Goal: Task Accomplishment & Management: Manage account settings

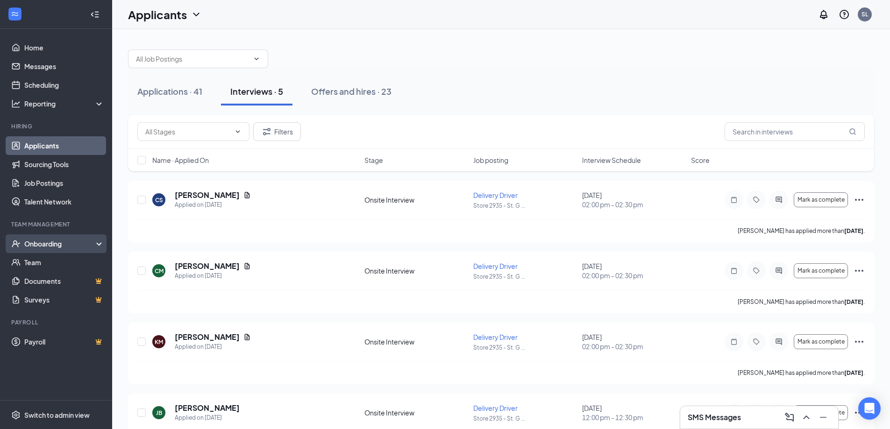
click at [61, 250] on div "Onboarding" at bounding box center [56, 244] width 112 height 19
click at [71, 245] on div "Onboarding" at bounding box center [60, 243] width 72 height 9
click at [332, 88] on div "Offers and hires · 23" at bounding box center [351, 92] width 80 height 12
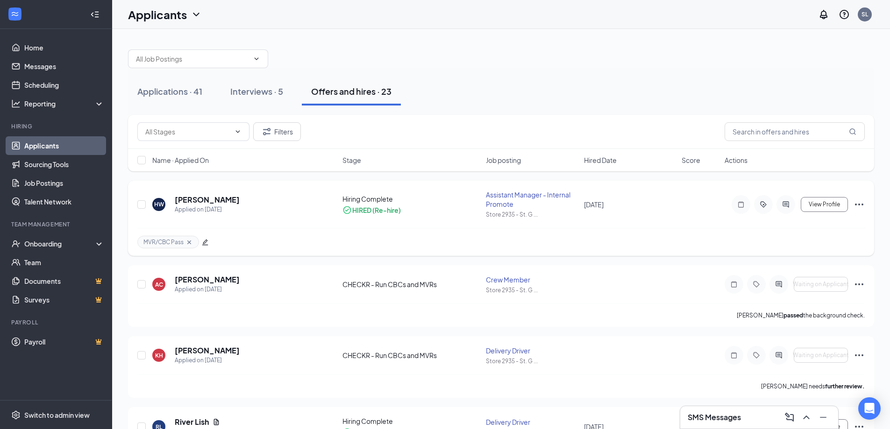
click at [855, 206] on icon "Ellipses" at bounding box center [859, 204] width 11 height 11
click at [715, 233] on div "MVR/CBC Pass" at bounding box center [501, 242] width 728 height 28
click at [241, 86] on div "Interviews · 5" at bounding box center [256, 92] width 53 height 12
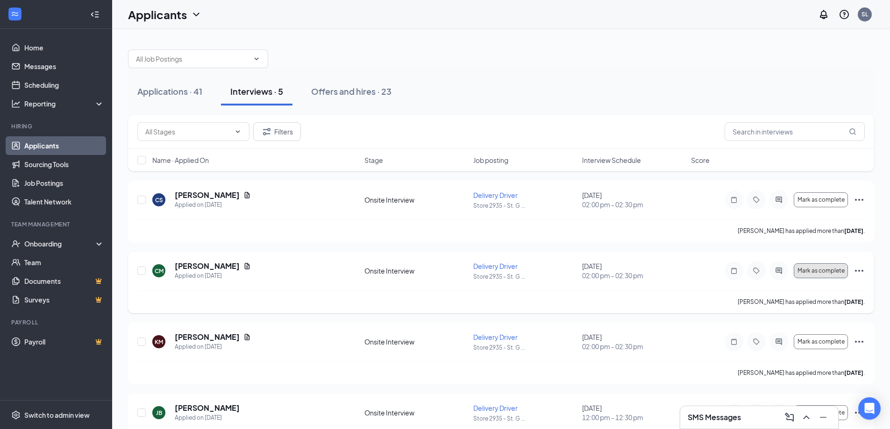
click at [813, 268] on span "Mark as complete" at bounding box center [821, 271] width 47 height 7
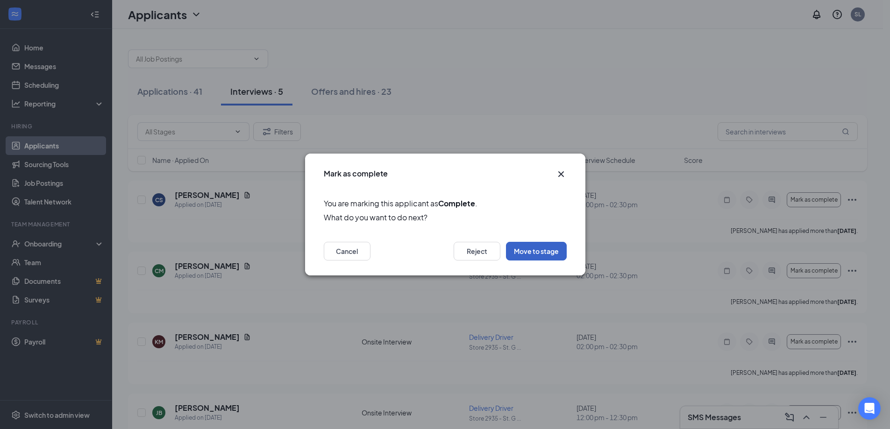
click at [521, 251] on button "Move to stage" at bounding box center [536, 251] width 61 height 19
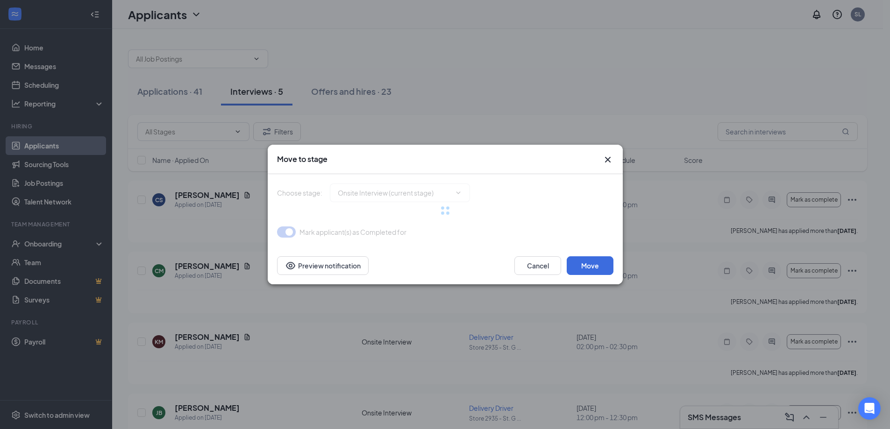
type input "CBC Decision (next stage)"
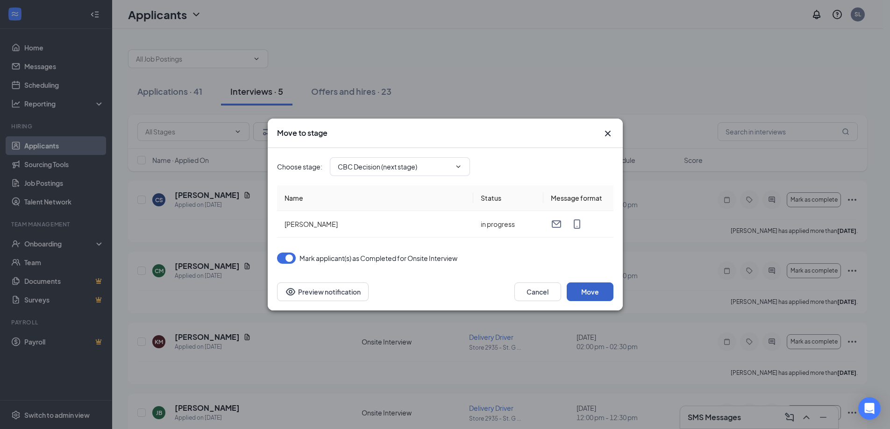
click at [592, 291] on button "Move" at bounding box center [590, 292] width 47 height 19
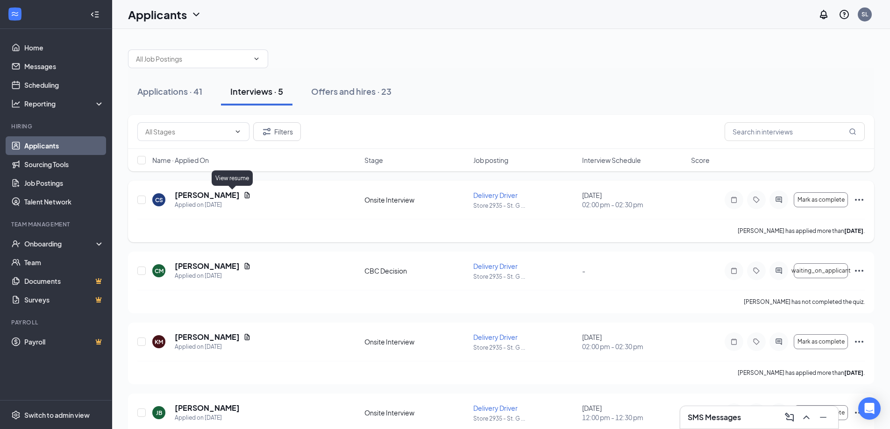
click at [245, 196] on icon "Document" at bounding box center [247, 195] width 5 height 6
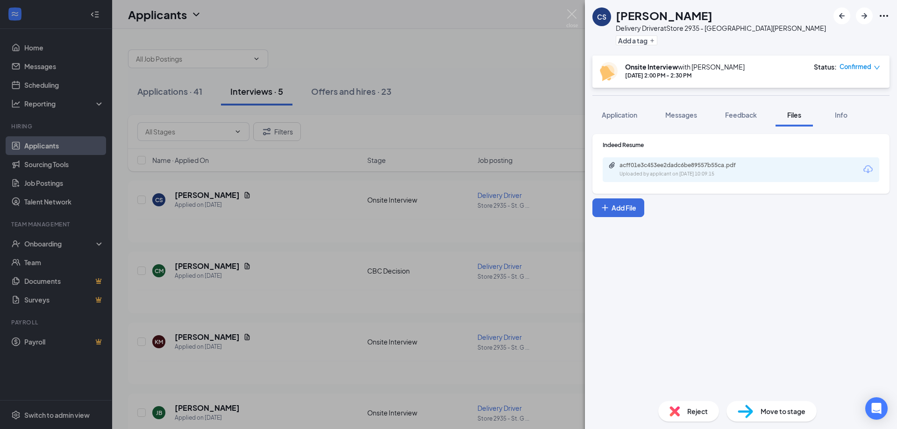
drag, startPoint x: 629, startPoint y: 179, endPoint x: 629, endPoint y: 173, distance: 5.1
click at [629, 177] on div "acff01e3c453ee2dadc6be89557b55ca.pdf Uploaded by applicant on [DATE] 10:09:15" at bounding box center [741, 169] width 277 height 25
click at [629, 173] on div "Uploaded by applicant on [DATE] 10:09:15" at bounding box center [690, 174] width 140 height 7
click at [569, 12] on img at bounding box center [572, 18] width 12 height 18
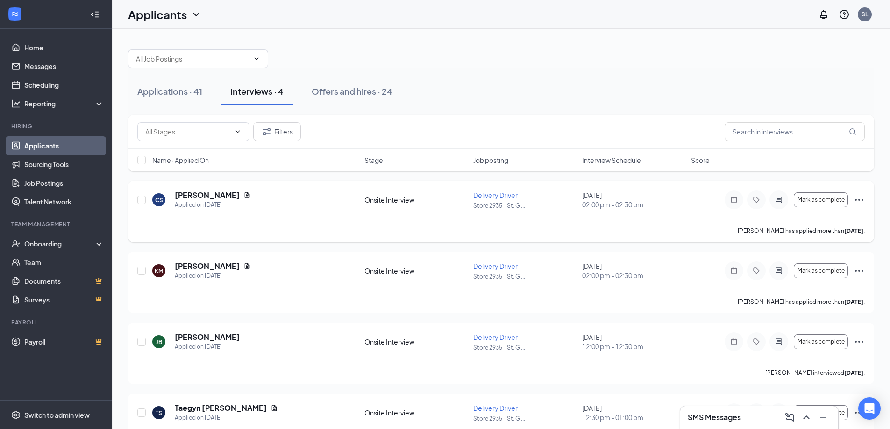
click at [855, 200] on icon "Ellipses" at bounding box center [859, 199] width 11 height 11
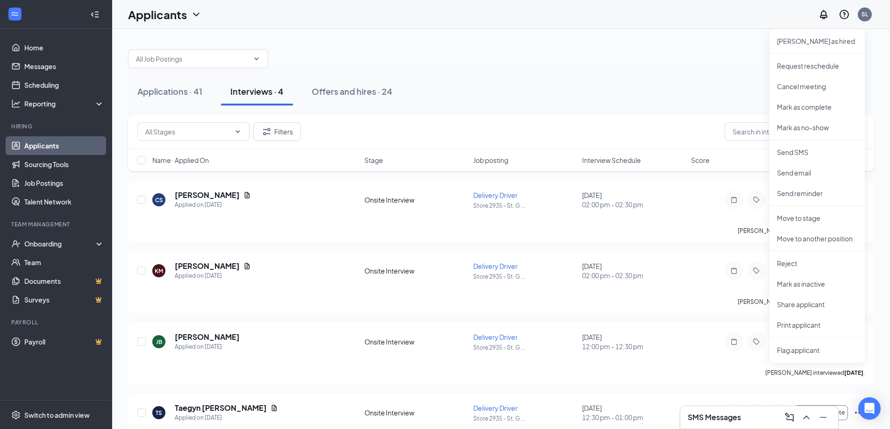
click at [702, 60] on div at bounding box center [501, 54] width 746 height 28
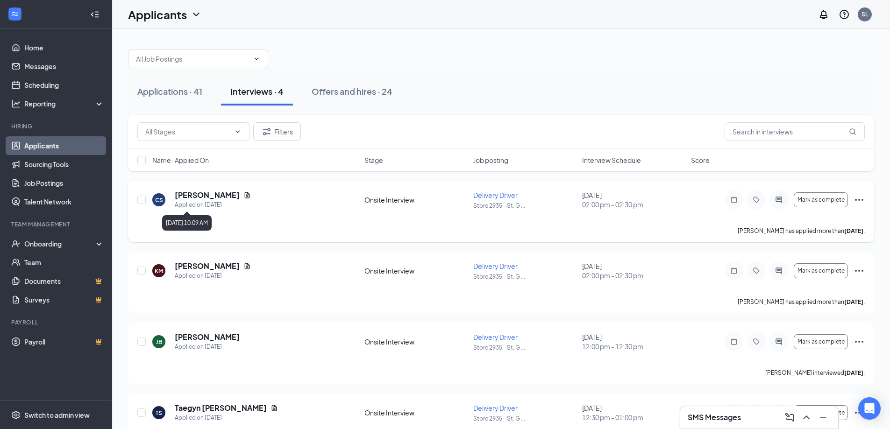
click at [209, 198] on h5 "[PERSON_NAME]" at bounding box center [207, 195] width 65 height 10
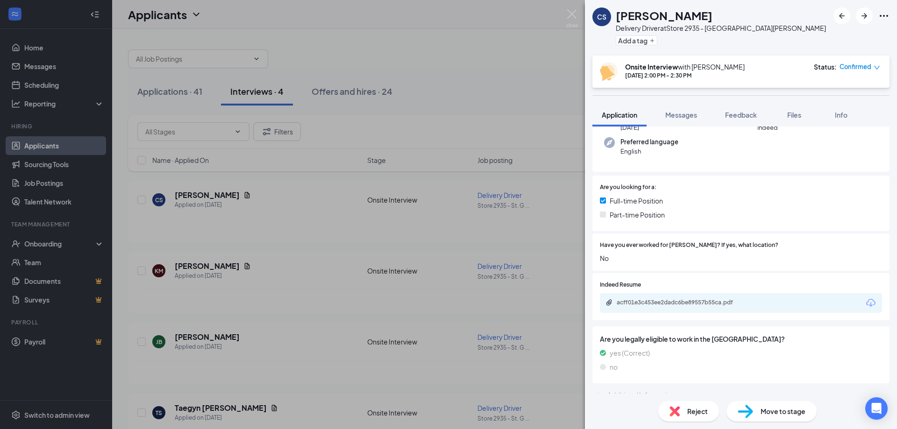
scroll to position [100, 0]
click at [606, 385] on div "Additional Information Applicant has not yet responded." at bounding box center [741, 394] width 297 height 19
click at [599, 388] on icon "ChevronDown" at bounding box center [598, 393] width 11 height 11
click at [799, 116] on span "Files" at bounding box center [794, 115] width 14 height 8
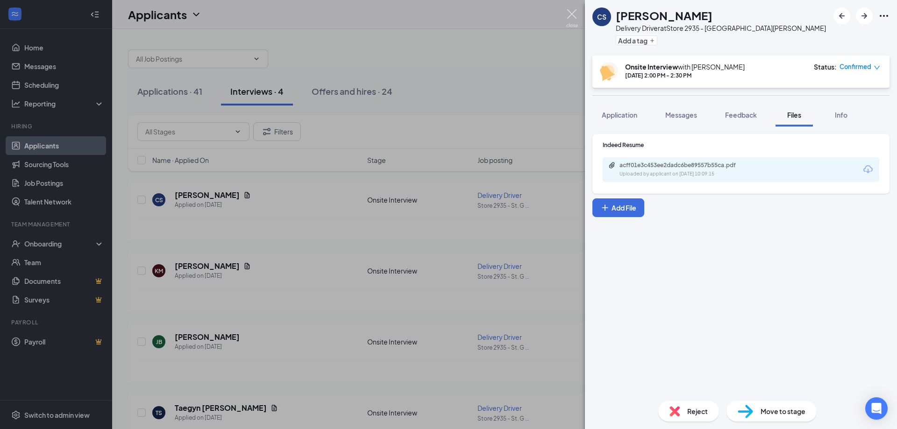
click at [575, 12] on img at bounding box center [572, 18] width 12 height 18
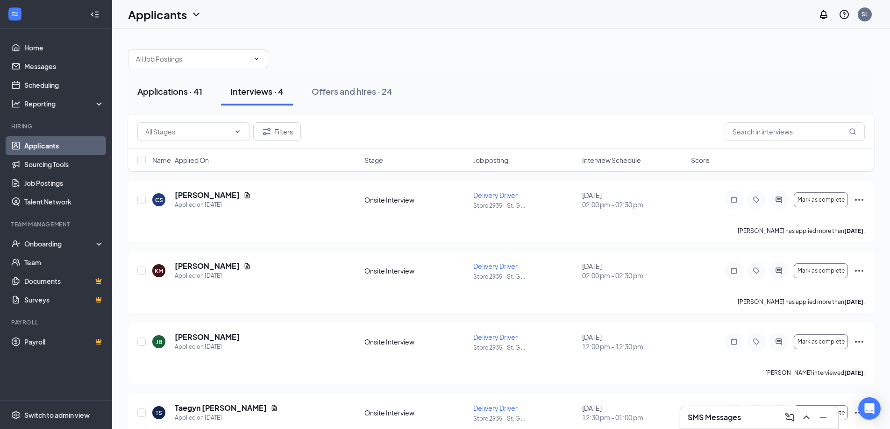
click at [169, 94] on div "Applications · 41" at bounding box center [169, 92] width 65 height 12
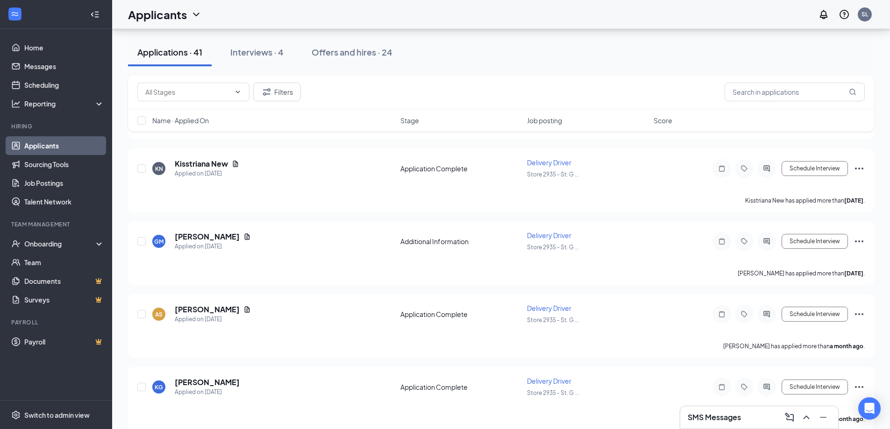
scroll to position [2415, 0]
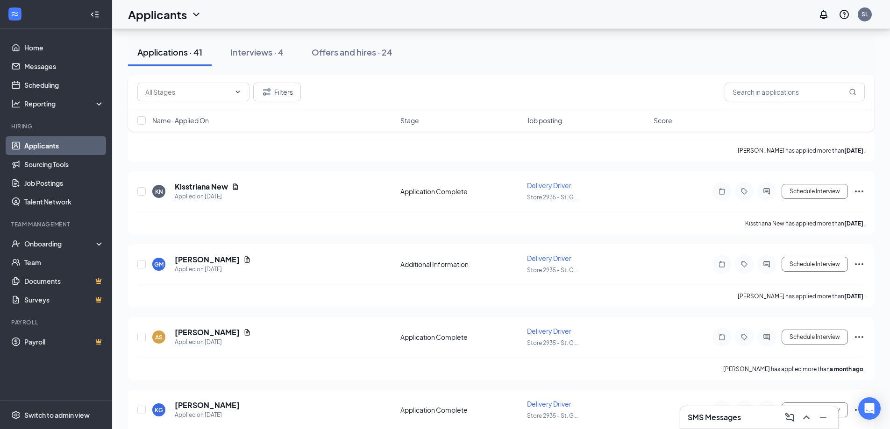
click at [738, 419] on h3 "SMS Messages" at bounding box center [714, 418] width 53 height 10
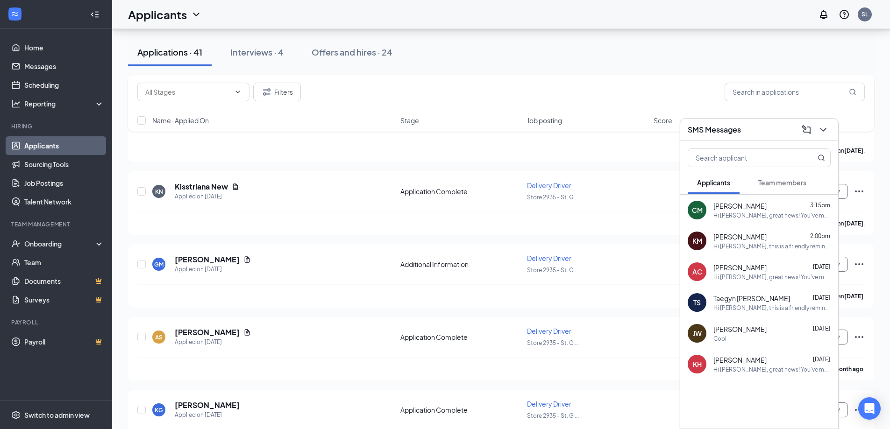
click at [742, 246] on div "Hi [PERSON_NAME], this is a friendly reminder. Your meeting with Papa [PERSON_N…" at bounding box center [772, 247] width 117 height 8
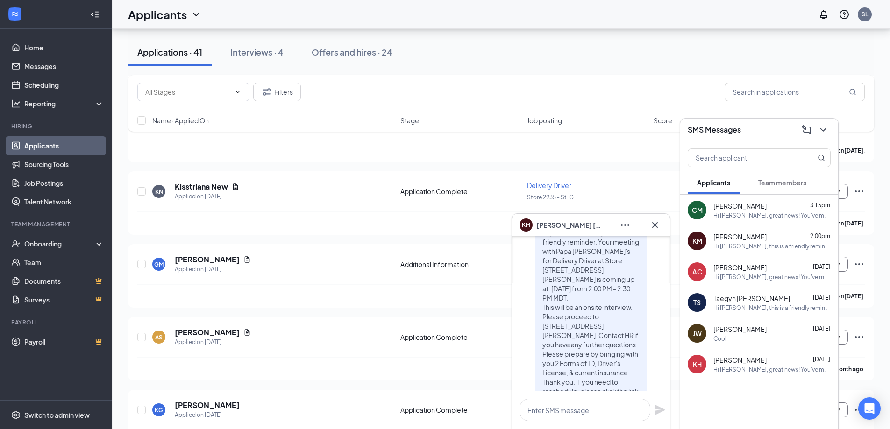
scroll to position [0, 0]
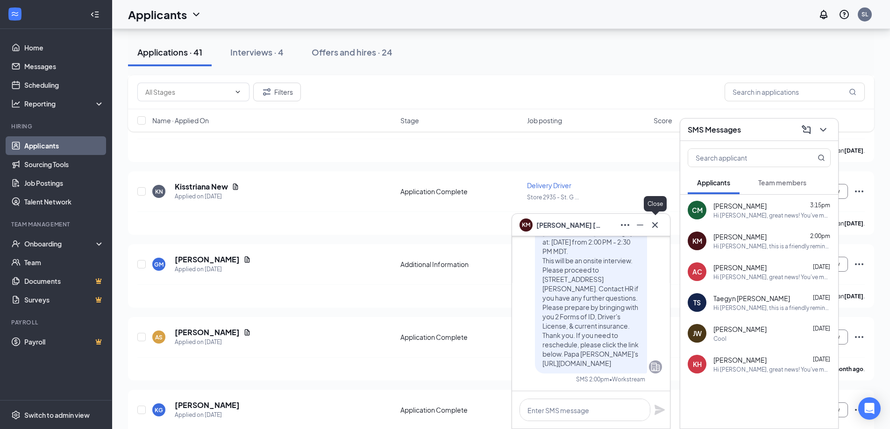
click at [654, 226] on icon "Cross" at bounding box center [655, 225] width 6 height 6
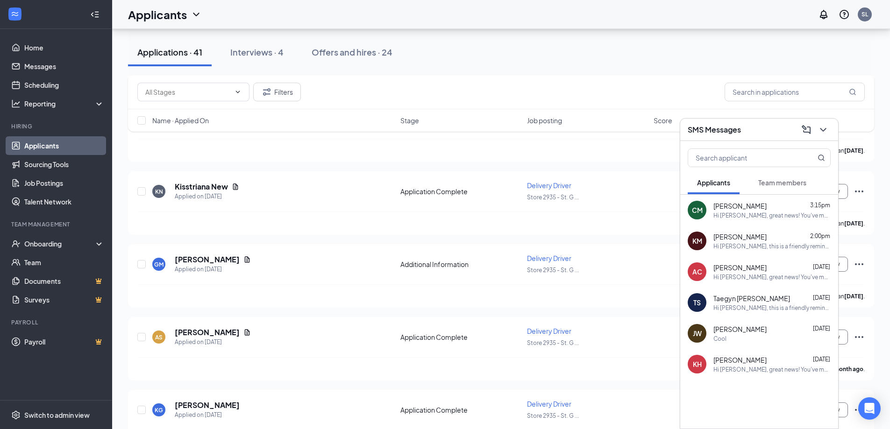
click at [717, 266] on span "[PERSON_NAME]" at bounding box center [740, 267] width 53 height 9
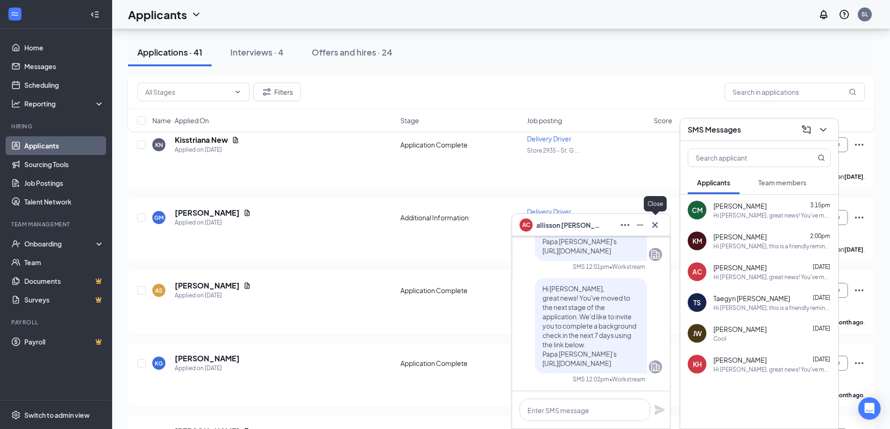
click at [657, 226] on icon "Cross" at bounding box center [655, 225] width 11 height 11
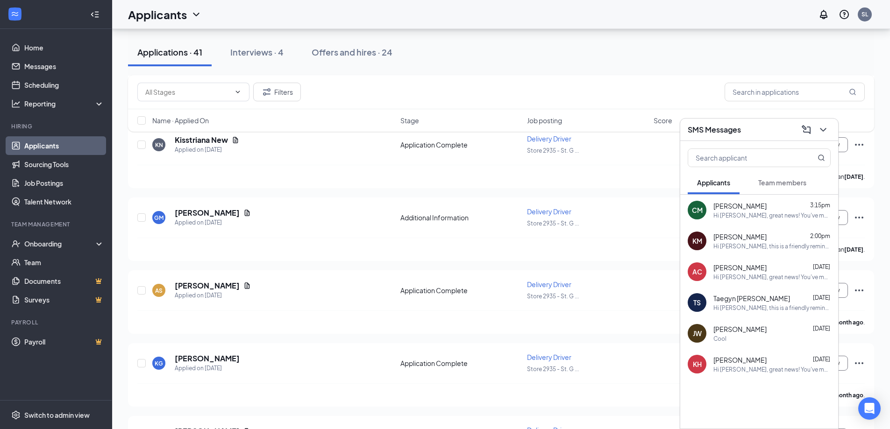
click at [743, 336] on div "Cool" at bounding box center [772, 339] width 117 height 8
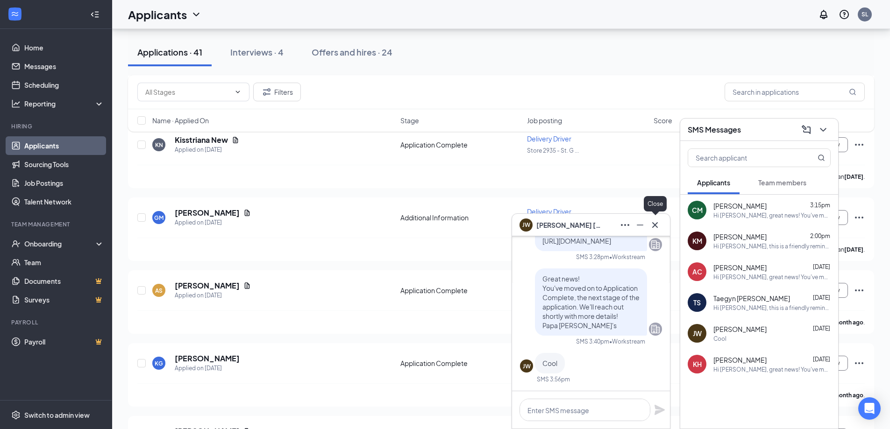
click at [653, 226] on icon "Cross" at bounding box center [655, 225] width 11 height 11
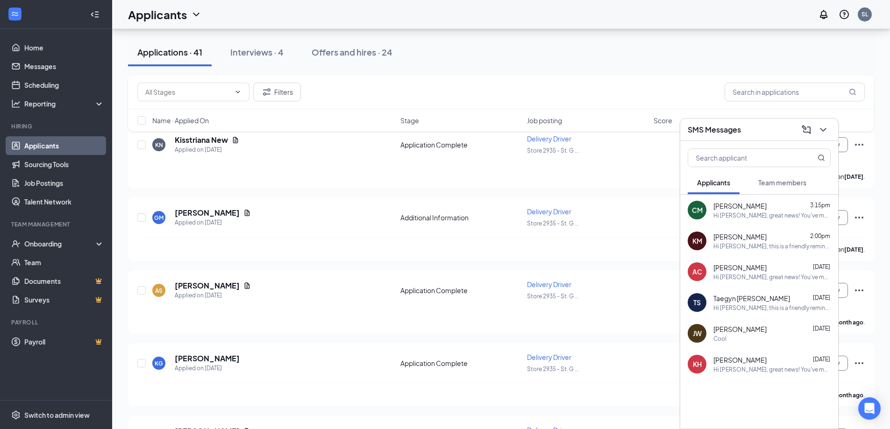
click at [735, 305] on div "Hi [PERSON_NAME], this is a friendly reminder. Your meeting with Papa [PERSON_N…" at bounding box center [772, 308] width 117 height 8
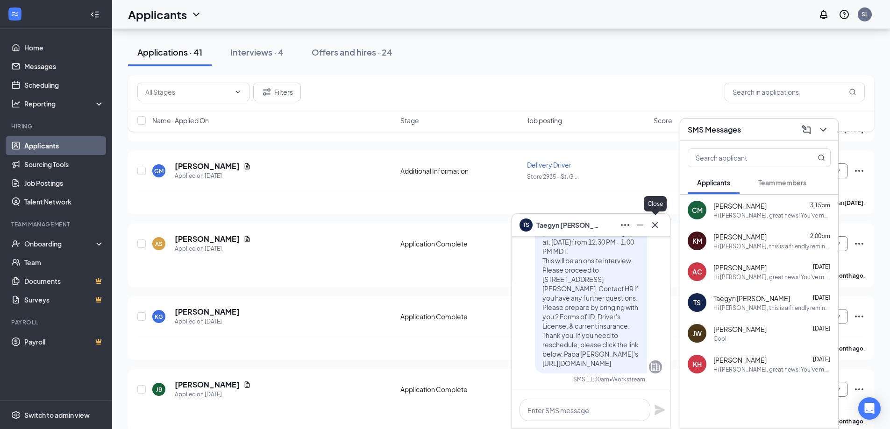
click at [656, 226] on icon "Cross" at bounding box center [655, 225] width 6 height 6
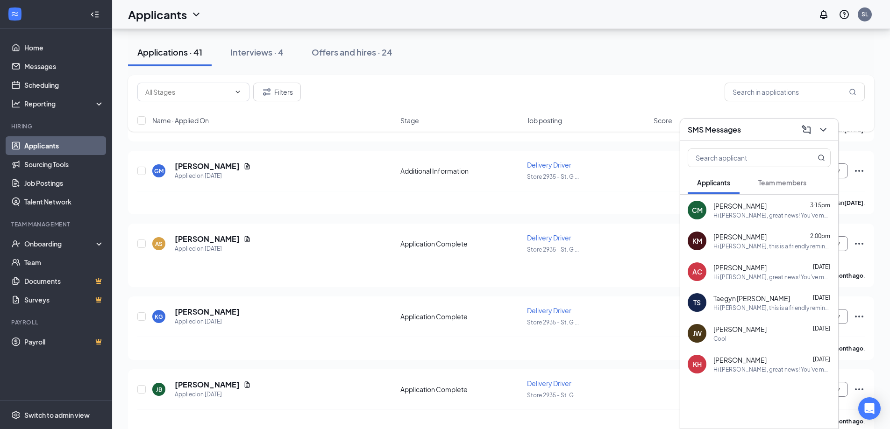
click at [755, 373] on div "Hi [PERSON_NAME], great news! You've moved to the next stage of the application…" at bounding box center [772, 370] width 117 height 8
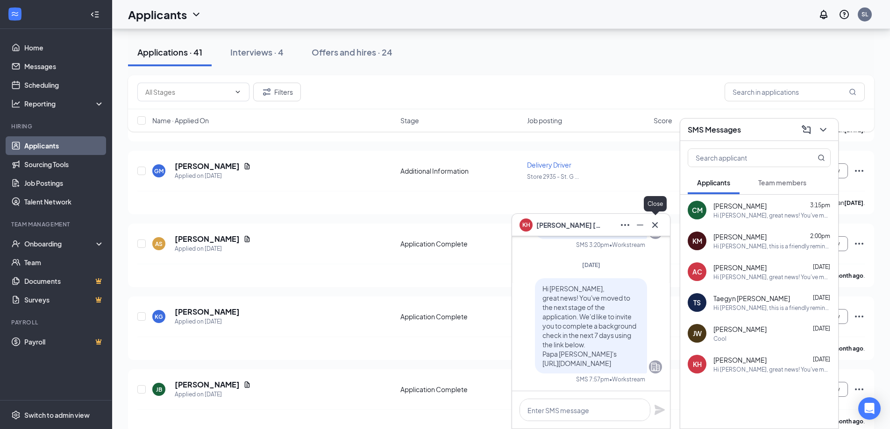
click at [655, 224] on icon "Cross" at bounding box center [655, 225] width 11 height 11
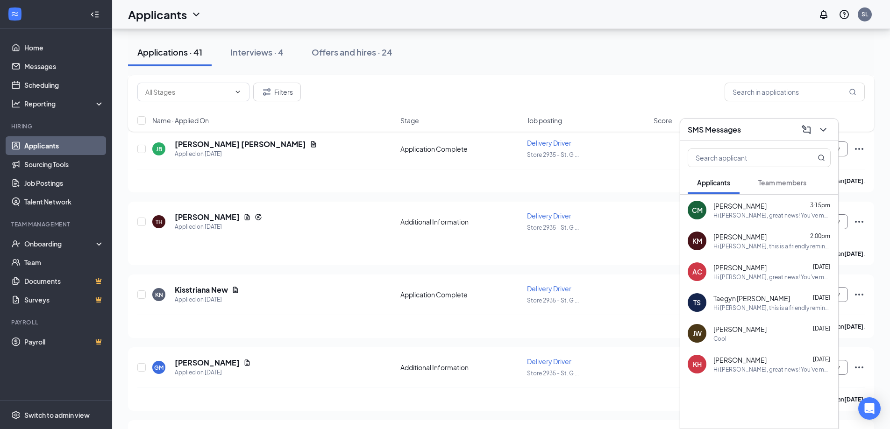
scroll to position [2275, 0]
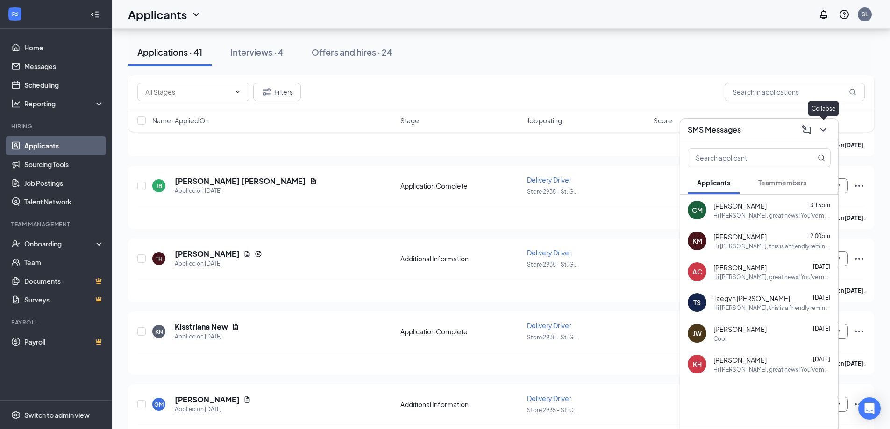
click at [821, 130] on icon "ChevronDown" at bounding box center [823, 129] width 11 height 11
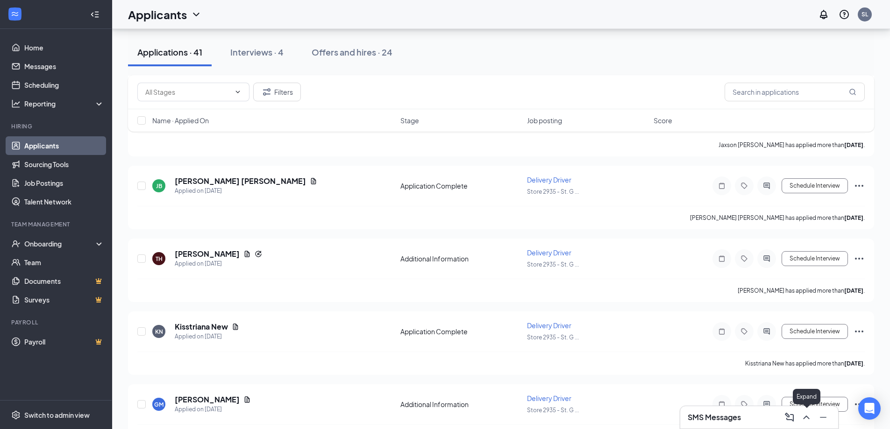
click at [801, 420] on button at bounding box center [806, 417] width 15 height 15
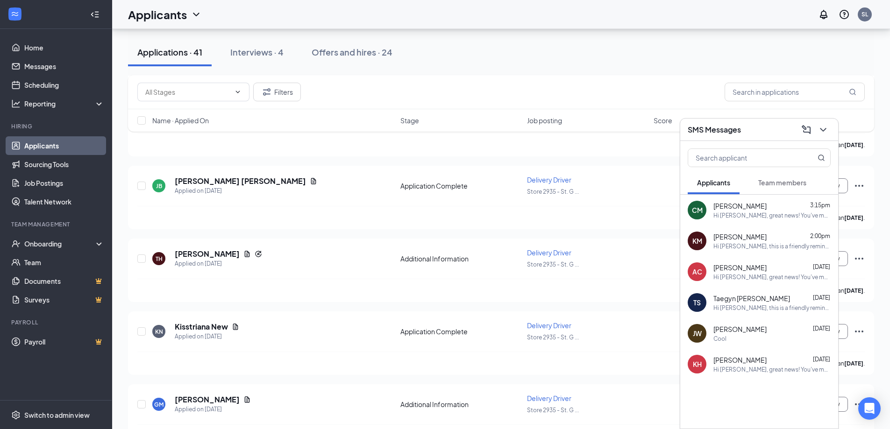
click at [765, 183] on span "Team members" at bounding box center [782, 183] width 48 height 8
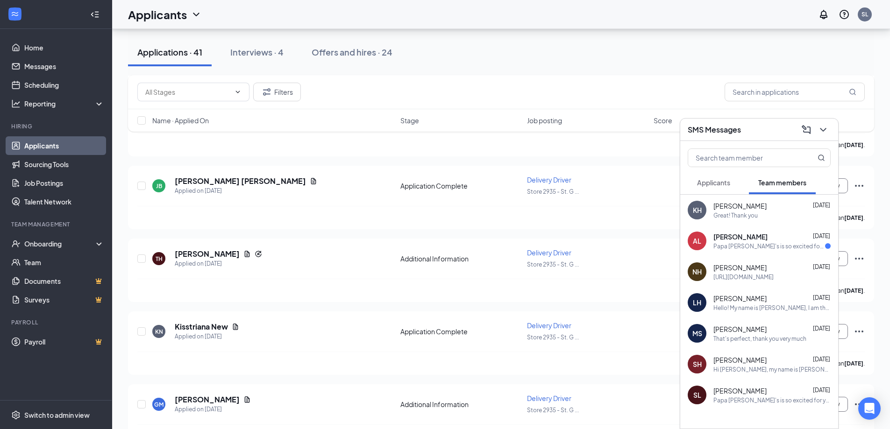
click at [747, 213] on div "Great! Thank you" at bounding box center [736, 216] width 44 height 8
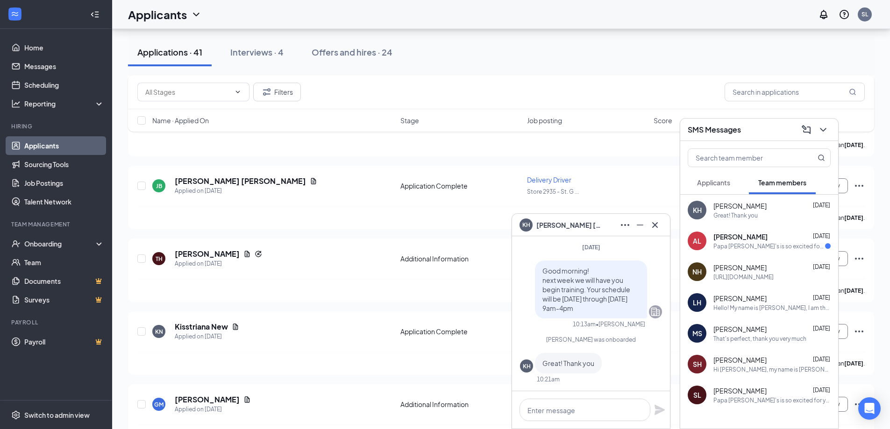
click at [722, 243] on div "Papa [PERSON_NAME]'s is so excited for you to join our team! Do you know anyone…" at bounding box center [770, 247] width 112 height 8
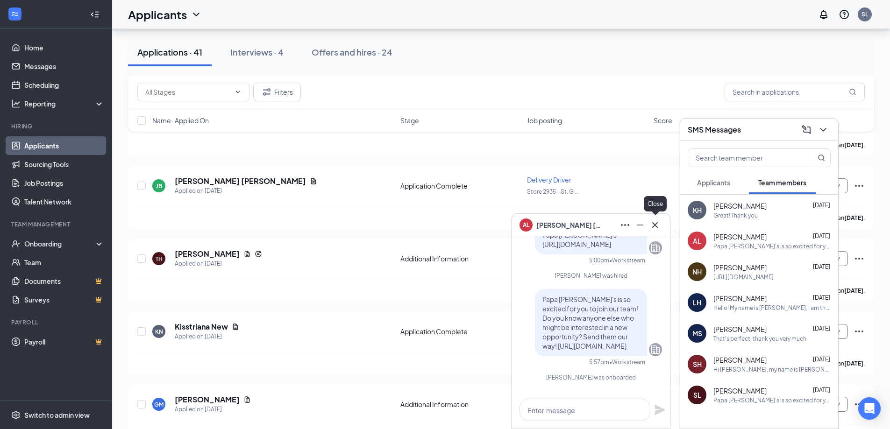
click at [657, 228] on icon "Cross" at bounding box center [655, 225] width 11 height 11
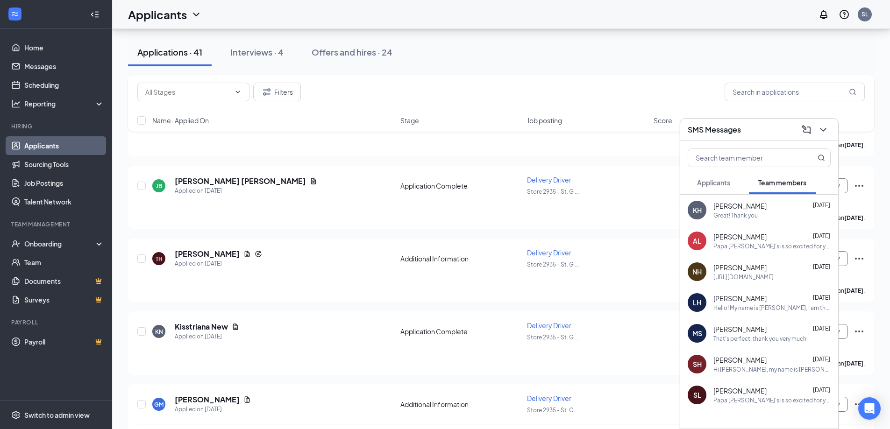
click at [747, 278] on div "[URL][DOMAIN_NAME]" at bounding box center [744, 277] width 60 height 8
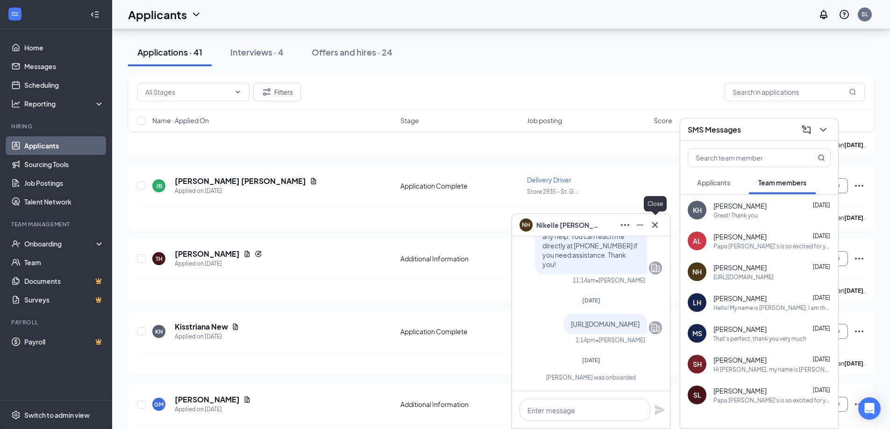
click at [653, 230] on icon "Cross" at bounding box center [655, 225] width 11 height 11
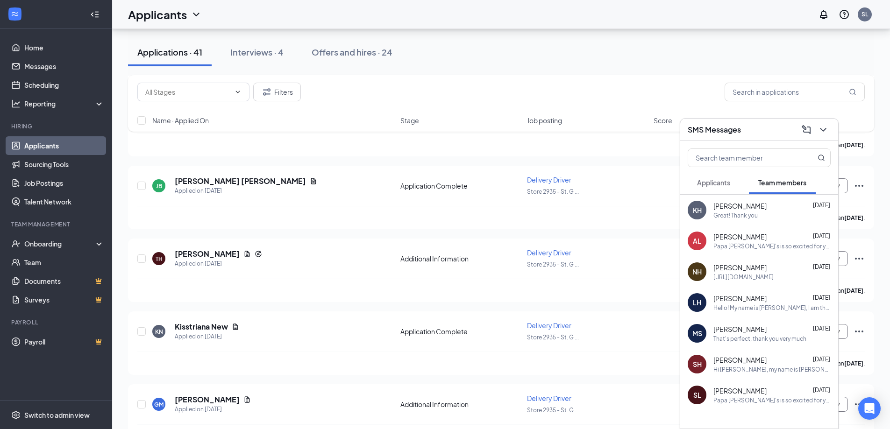
click at [732, 295] on span "[PERSON_NAME]" at bounding box center [740, 298] width 53 height 9
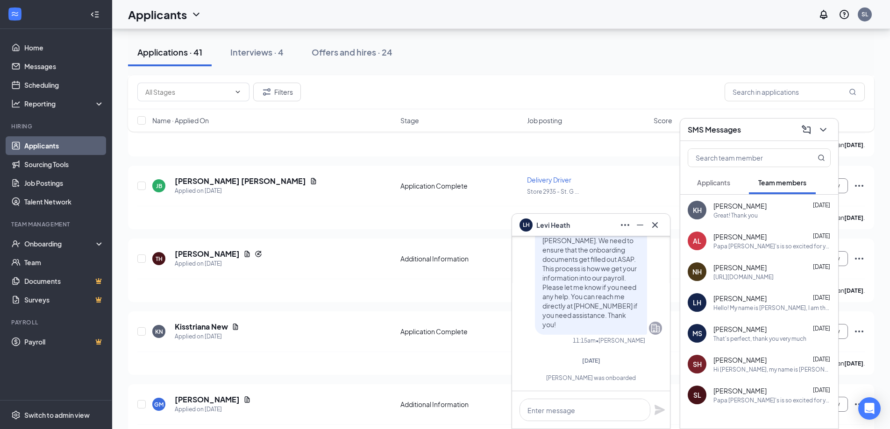
scroll to position [0, 0]
click at [655, 224] on icon "Cross" at bounding box center [655, 225] width 6 height 6
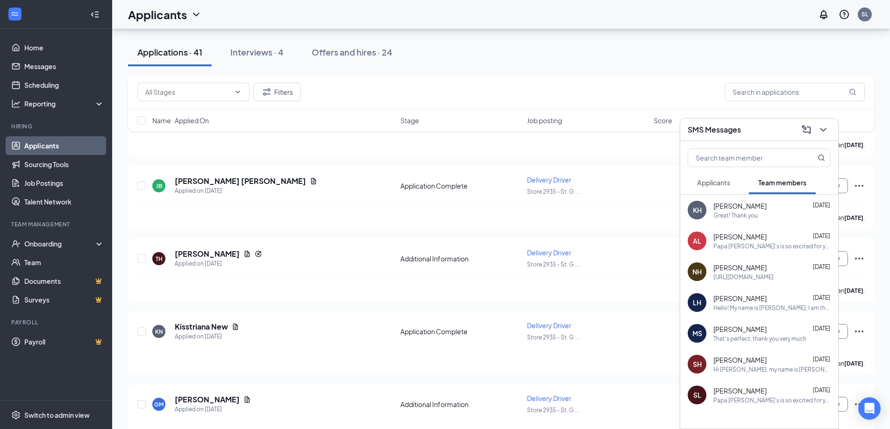
click at [746, 338] on div "That's perfect, thank you very much" at bounding box center [760, 339] width 93 height 8
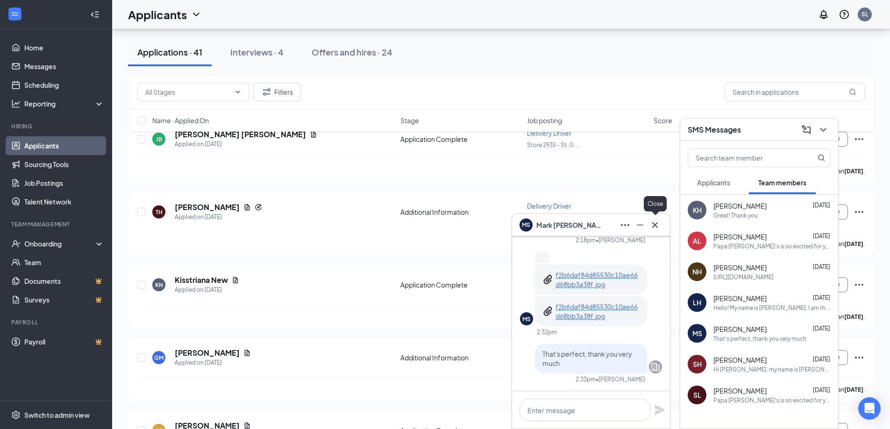
click at [661, 228] on button at bounding box center [655, 225] width 15 height 15
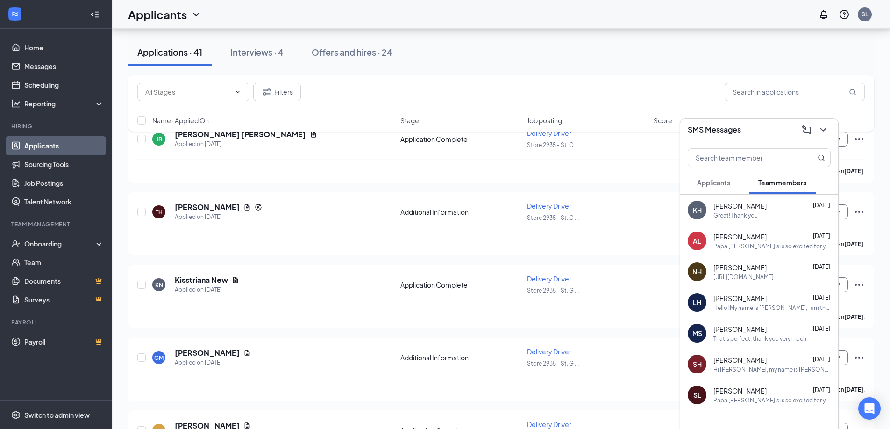
click at [788, 366] on div "Hi [PERSON_NAME], my name is [PERSON_NAME], I am the market training coordinato…" at bounding box center [772, 370] width 117 height 8
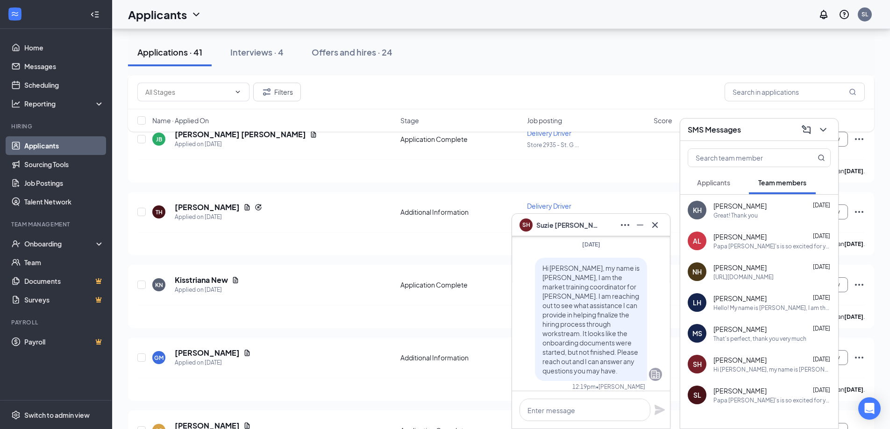
scroll to position [2368, 0]
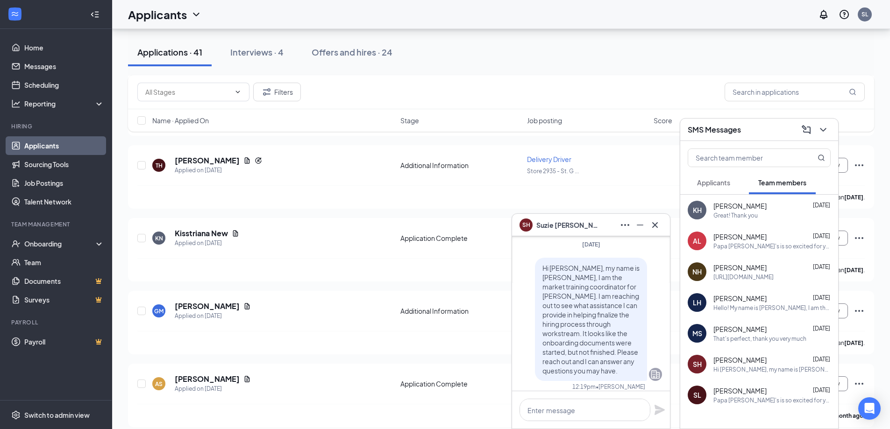
click at [762, 392] on div "[PERSON_NAME] [DATE]" at bounding box center [772, 390] width 117 height 9
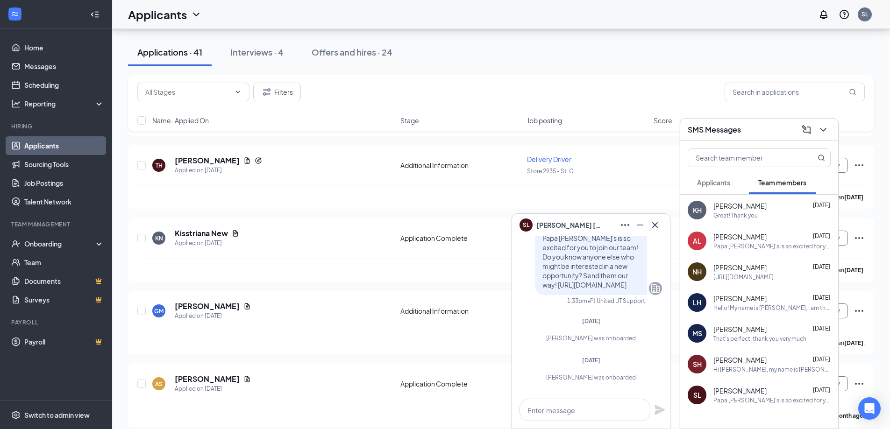
scroll to position [2415, 0]
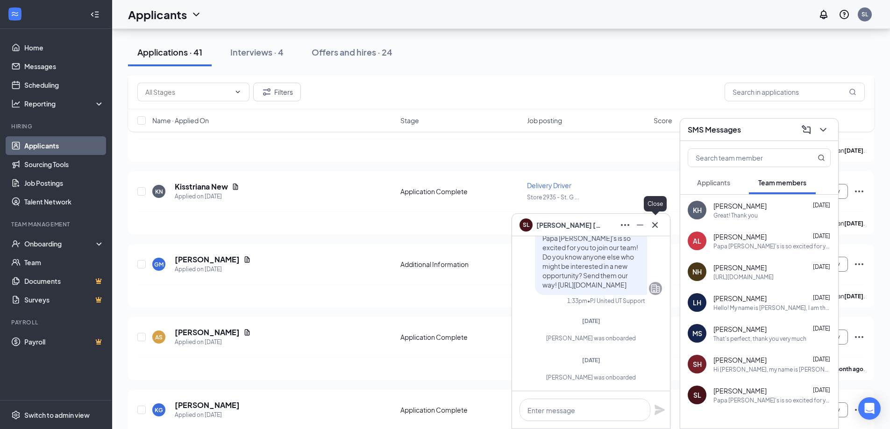
click at [659, 223] on icon "Cross" at bounding box center [655, 225] width 11 height 11
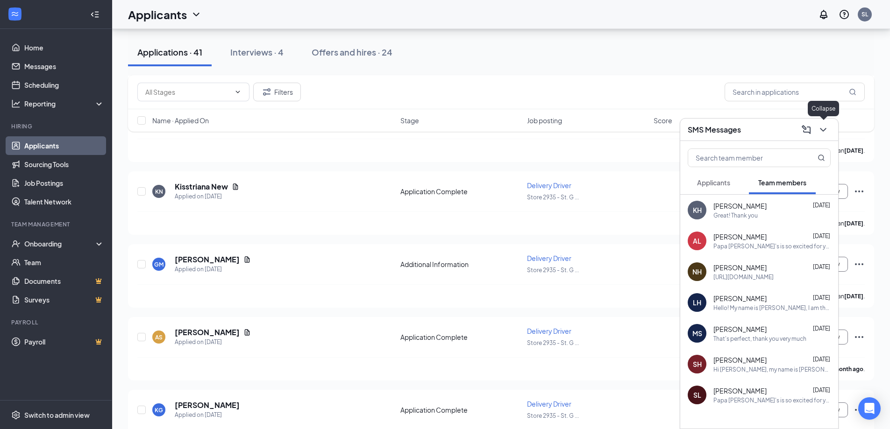
click at [817, 134] on button at bounding box center [823, 129] width 15 height 15
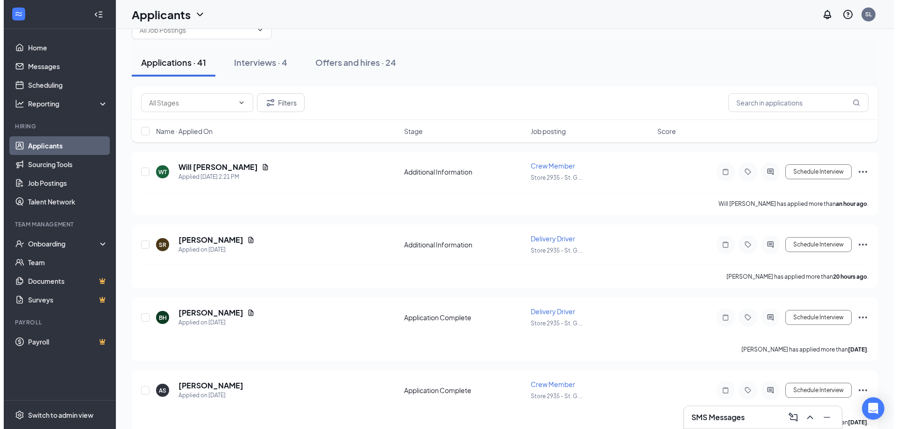
scroll to position [0, 0]
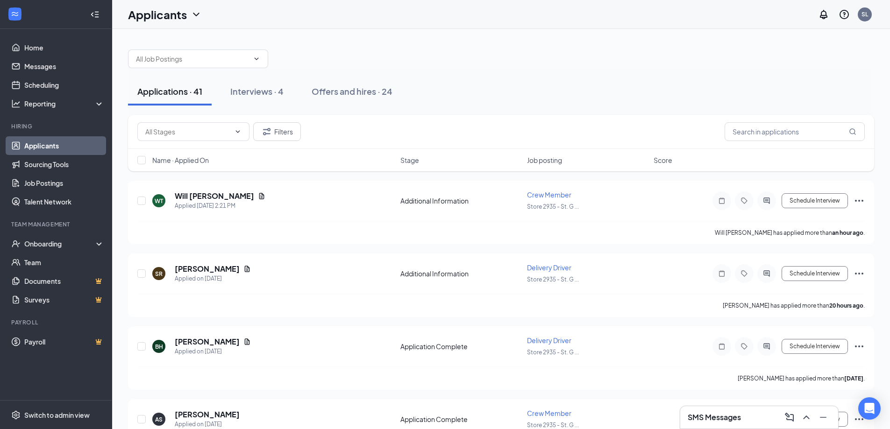
drag, startPoint x: 359, startPoint y: 93, endPoint x: 333, endPoint y: 109, distance: 30.9
click at [358, 93] on div "Offers and hires · 24" at bounding box center [352, 92] width 81 height 12
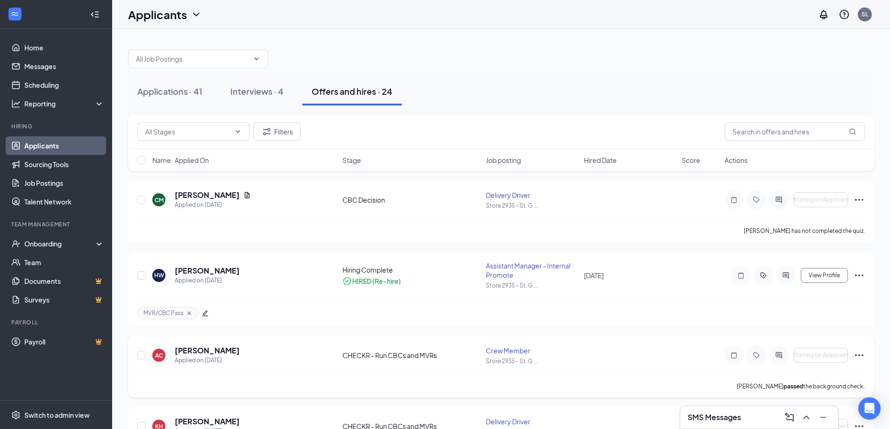
click at [862, 357] on icon "Ellipses" at bounding box center [859, 355] width 11 height 11
click at [838, 276] on span "View Profile" at bounding box center [824, 275] width 31 height 7
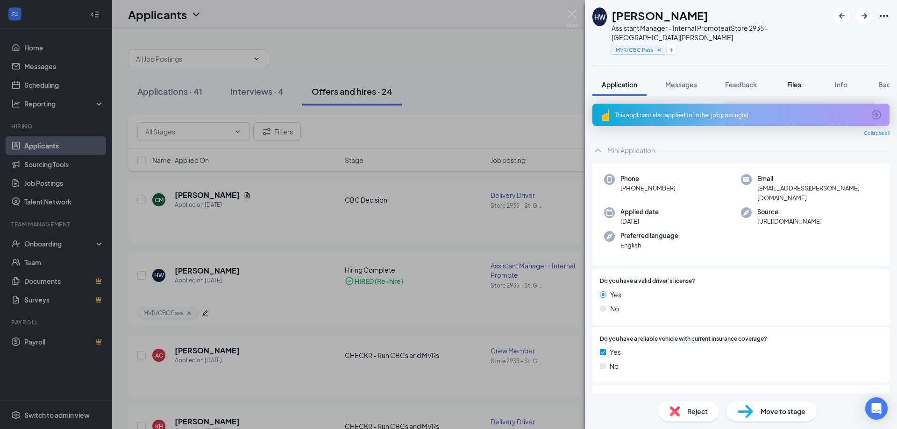
click at [796, 80] on span "Files" at bounding box center [794, 84] width 14 height 8
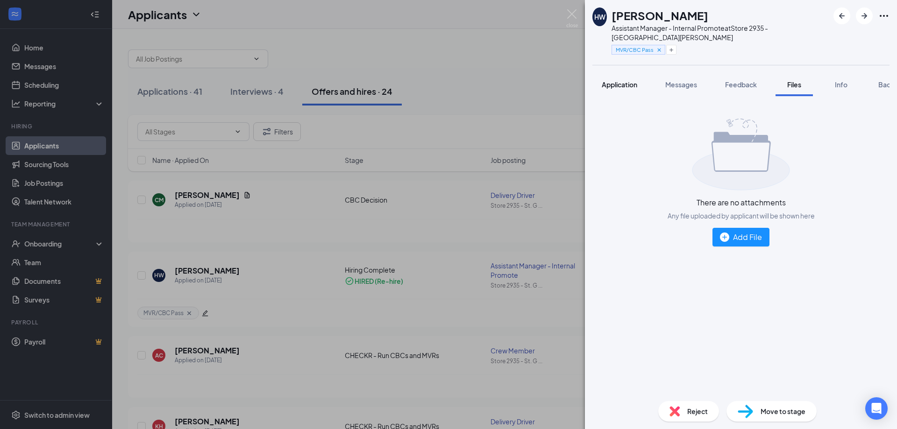
click at [621, 81] on button "Application" at bounding box center [620, 84] width 54 height 23
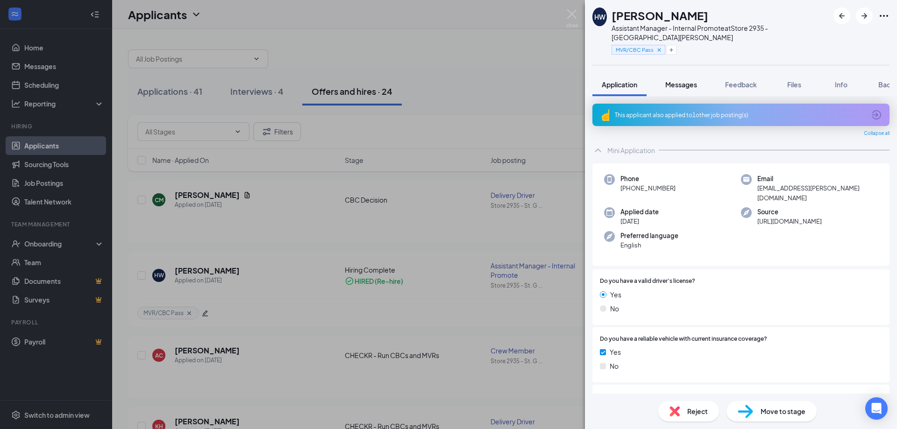
click at [684, 80] on span "Messages" at bounding box center [681, 84] width 32 height 8
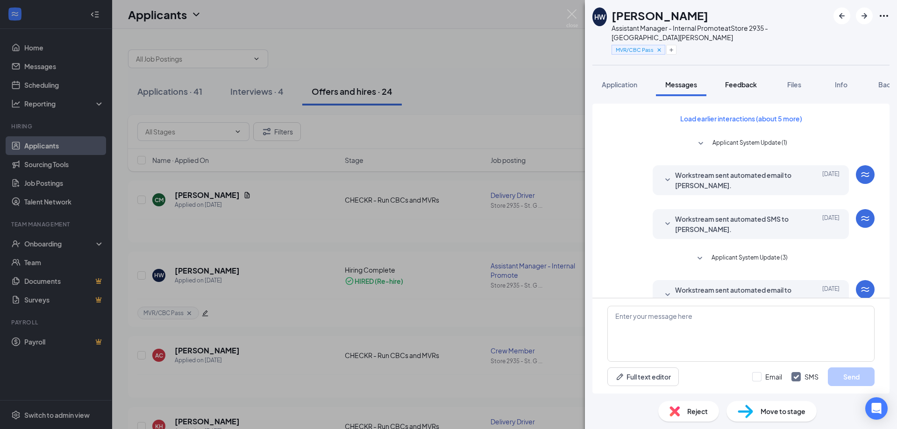
click at [727, 80] on span "Feedback" at bounding box center [741, 84] width 32 height 8
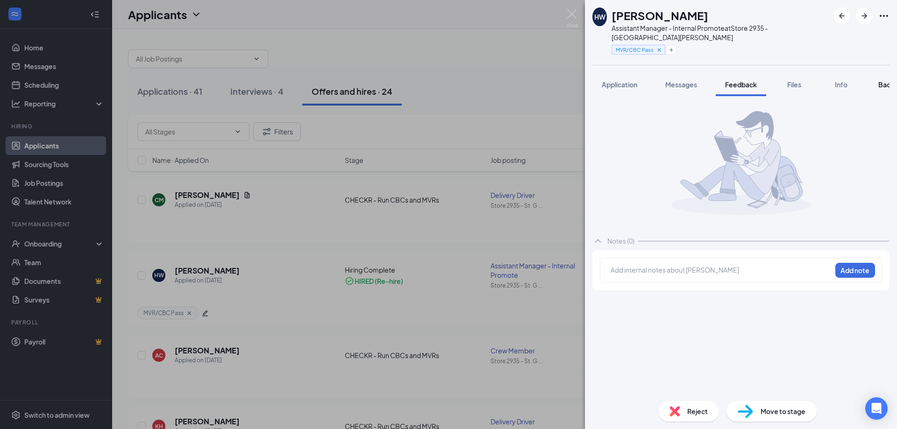
click at [884, 80] on span "Background" at bounding box center [898, 84] width 38 height 8
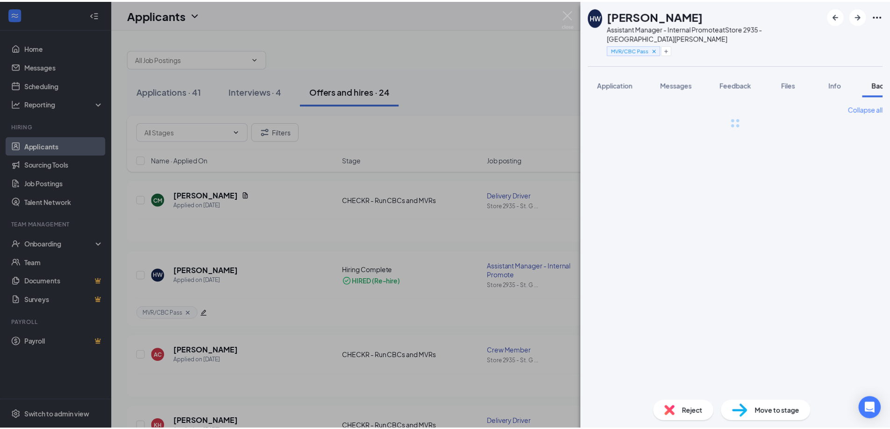
scroll to position [0, 38]
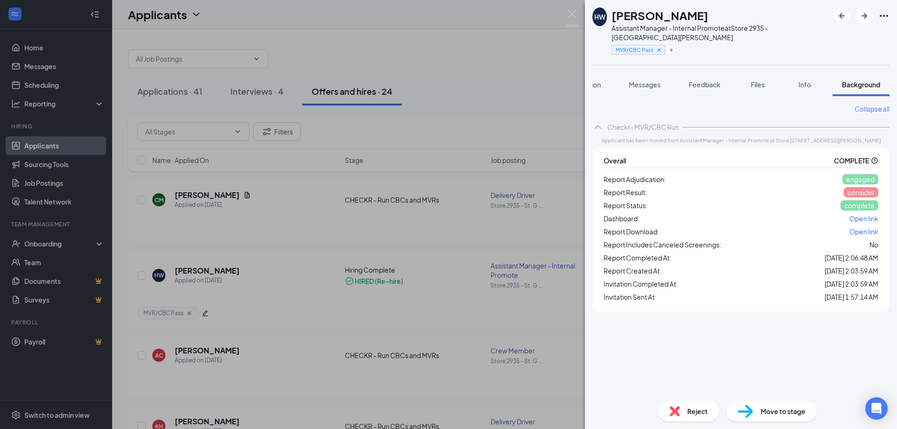
click at [858, 228] on span "Open link" at bounding box center [864, 232] width 29 height 8
click at [852, 215] on span "Open link" at bounding box center [864, 219] width 29 height 8
click at [572, 10] on img at bounding box center [572, 18] width 12 height 18
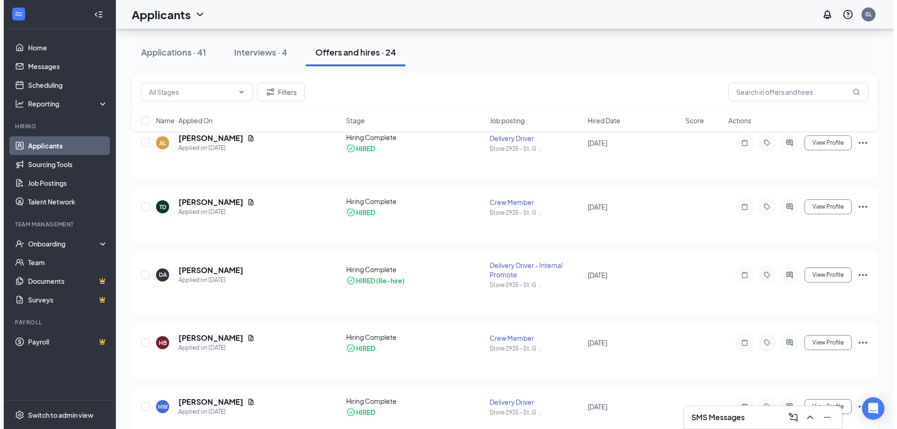
scroll to position [654, 0]
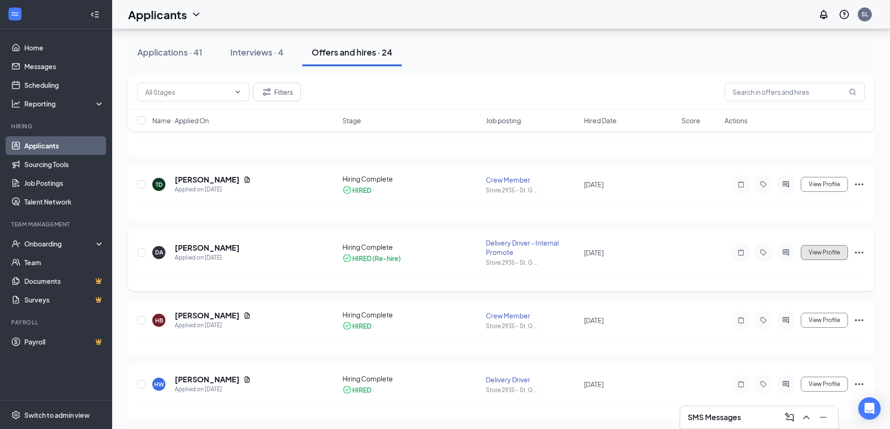
click at [832, 254] on span "View Profile" at bounding box center [824, 253] width 31 height 7
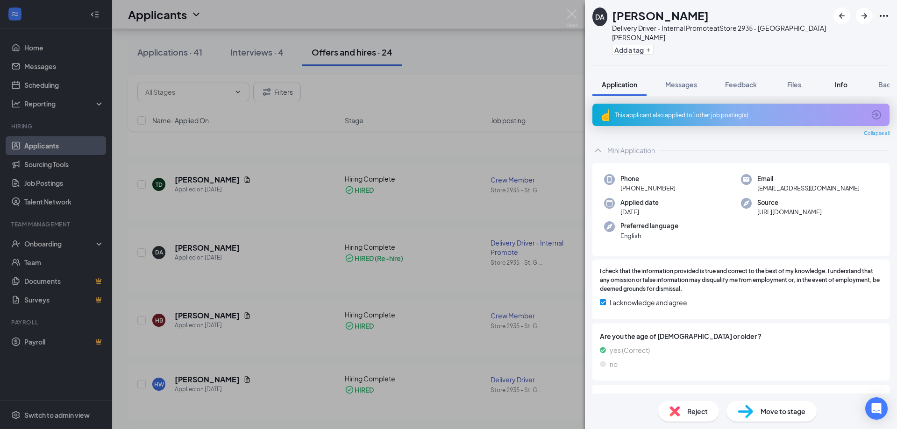
drag, startPoint x: 780, startPoint y: 79, endPoint x: 838, endPoint y: 77, distance: 58.9
click at [780, 79] on button "Files" at bounding box center [794, 84] width 37 height 23
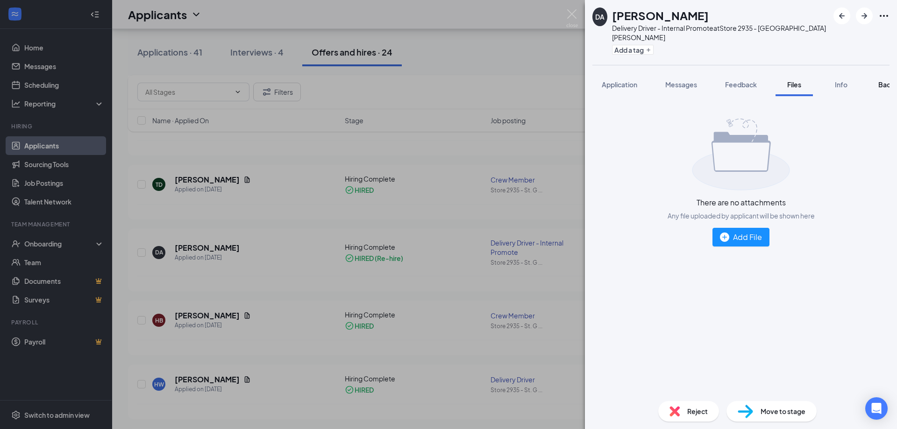
click at [888, 80] on span "Background" at bounding box center [898, 84] width 38 height 8
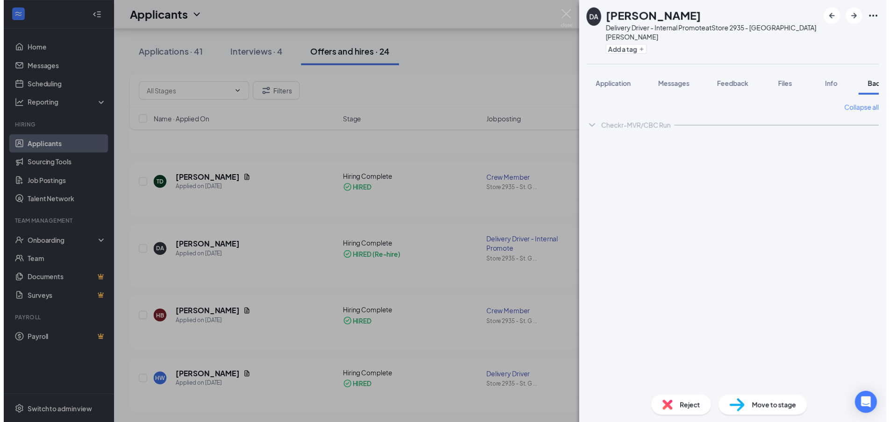
scroll to position [0, 38]
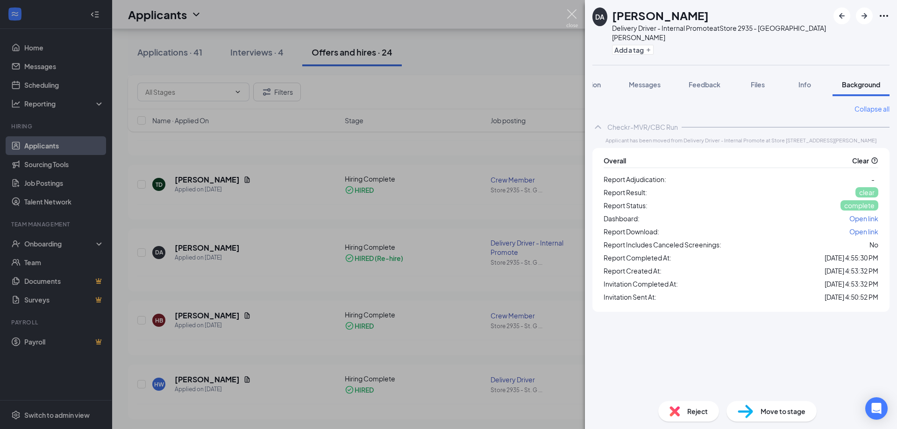
drag, startPoint x: 565, startPoint y: 8, endPoint x: 582, endPoint y: 71, distance: 65.3
click at [565, 7] on div "DA [PERSON_NAME] Delivery Driver - Internal Promote at Store 2935 - St. [PERSON…" at bounding box center [448, 214] width 897 height 429
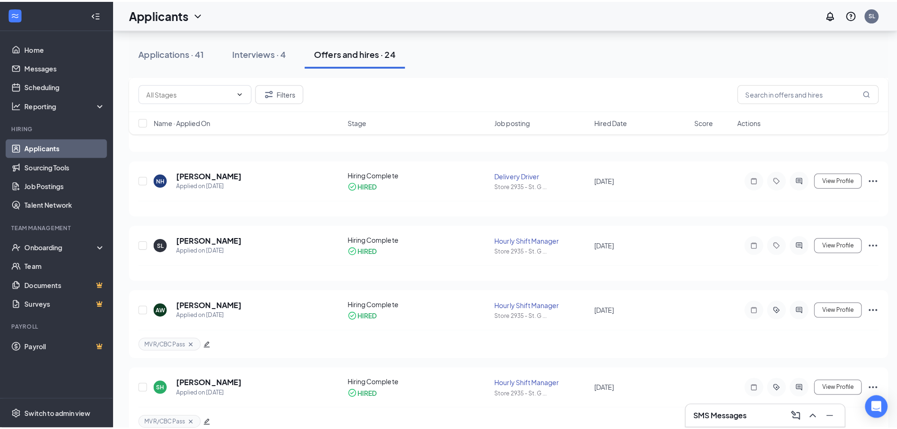
scroll to position [1262, 0]
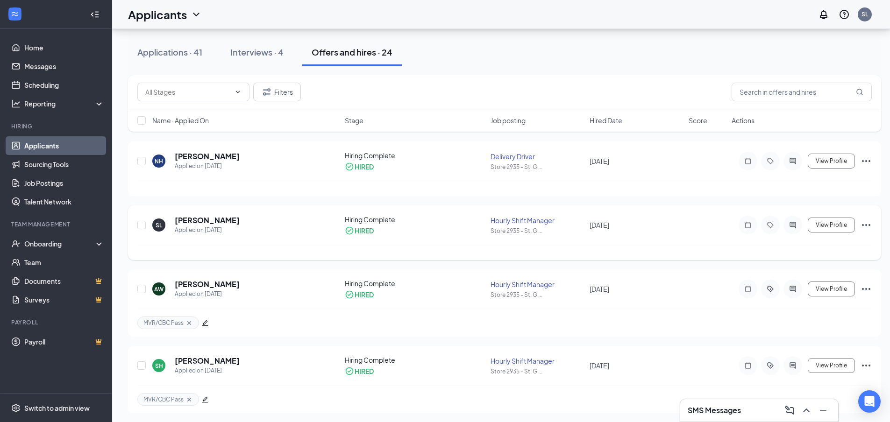
click at [865, 224] on icon "Ellipses" at bounding box center [866, 225] width 11 height 11
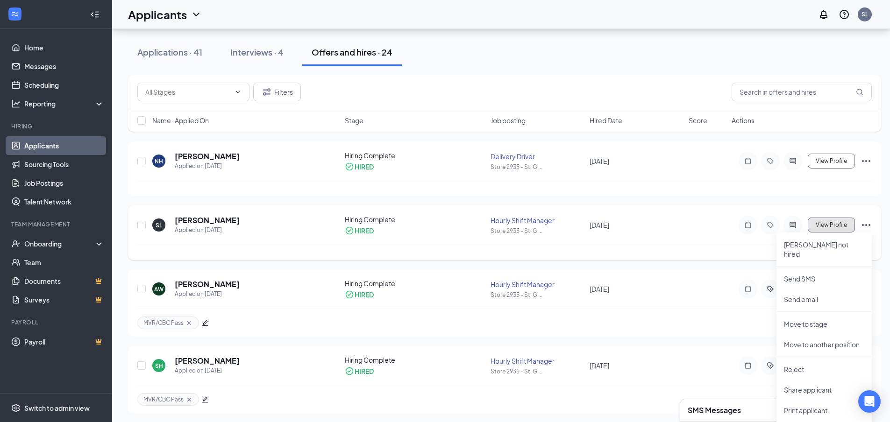
click at [833, 225] on span "View Profile" at bounding box center [831, 225] width 31 height 7
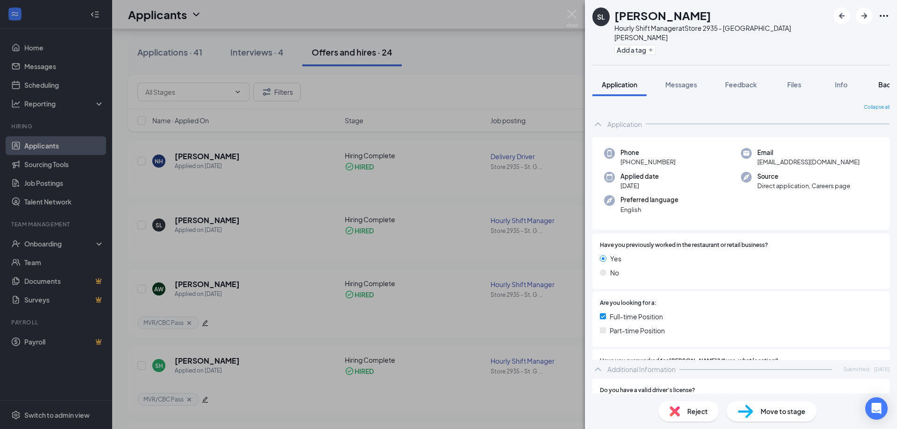
click at [889, 80] on span "Background" at bounding box center [898, 84] width 38 height 8
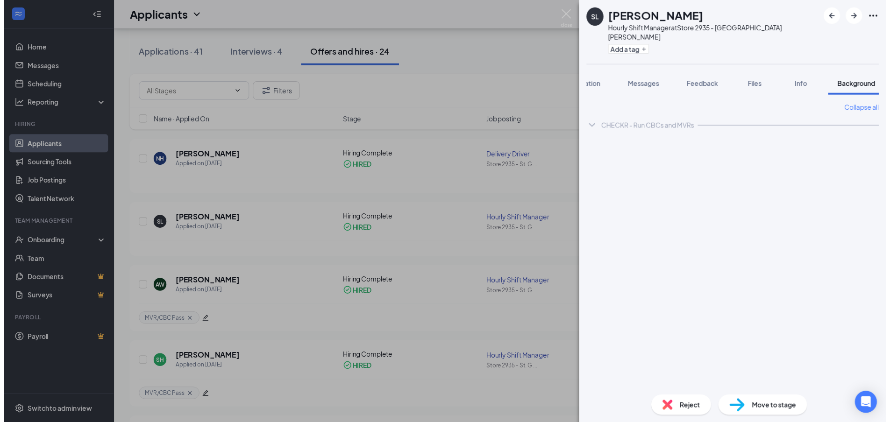
scroll to position [0, 38]
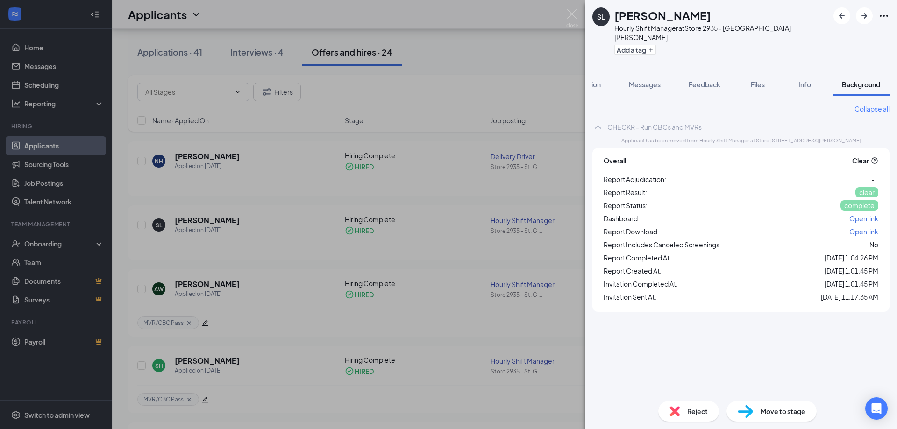
click at [873, 228] on span "Open link" at bounding box center [864, 232] width 29 height 8
drag, startPoint x: 574, startPoint y: 14, endPoint x: 527, endPoint y: 185, distance: 176.5
click at [574, 15] on img at bounding box center [572, 18] width 12 height 18
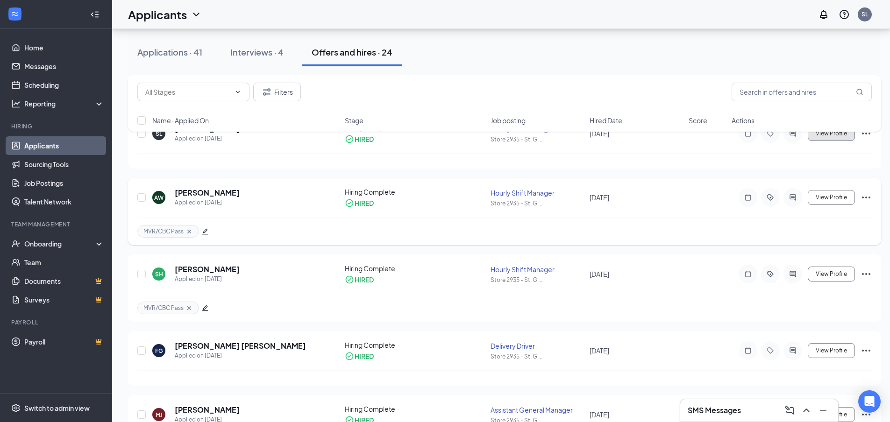
scroll to position [1405, 0]
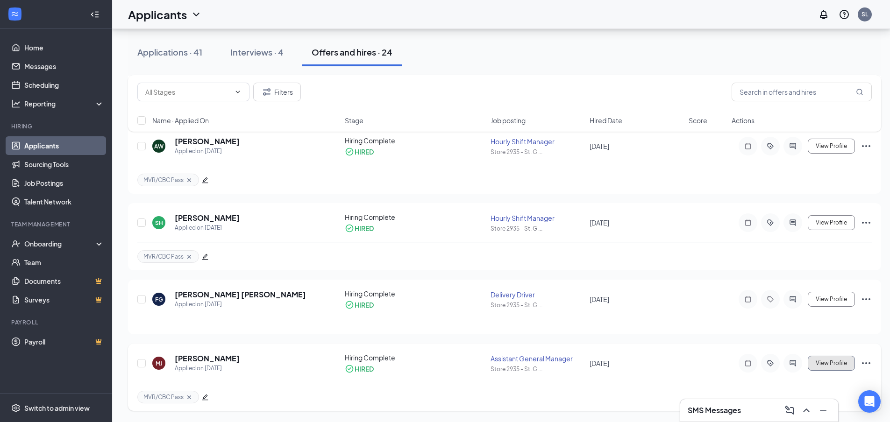
click at [830, 367] on button "View Profile" at bounding box center [831, 363] width 47 height 15
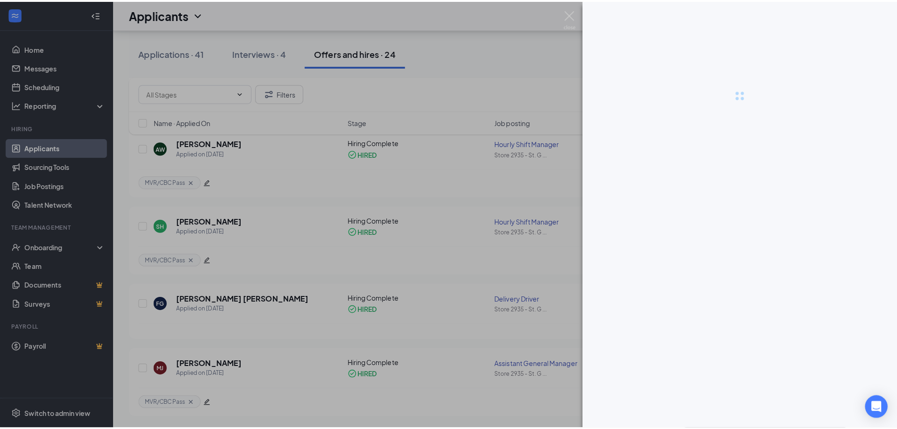
scroll to position [1398, 0]
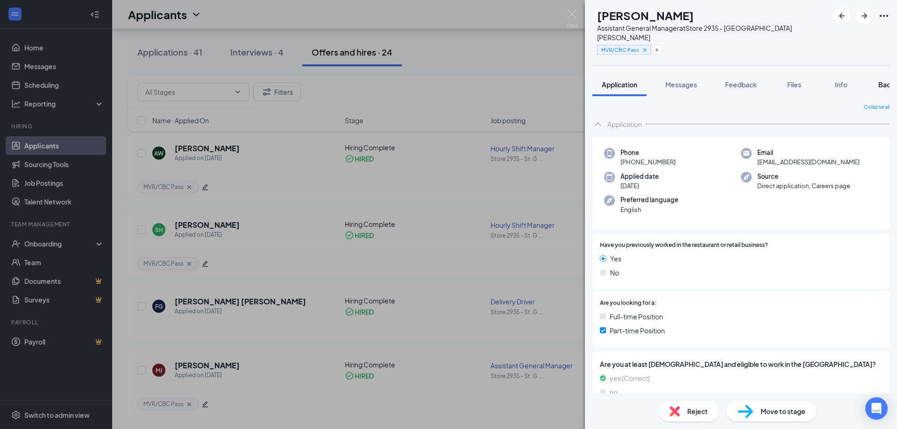
click at [881, 80] on span "Background" at bounding box center [898, 84] width 38 height 8
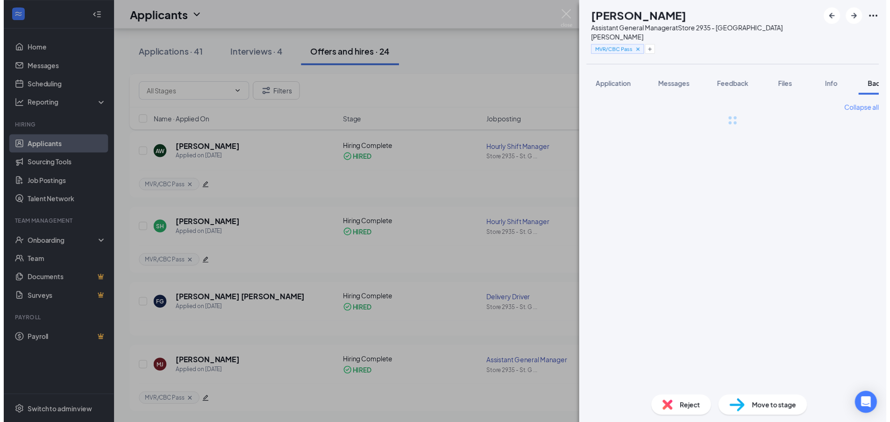
scroll to position [0, 38]
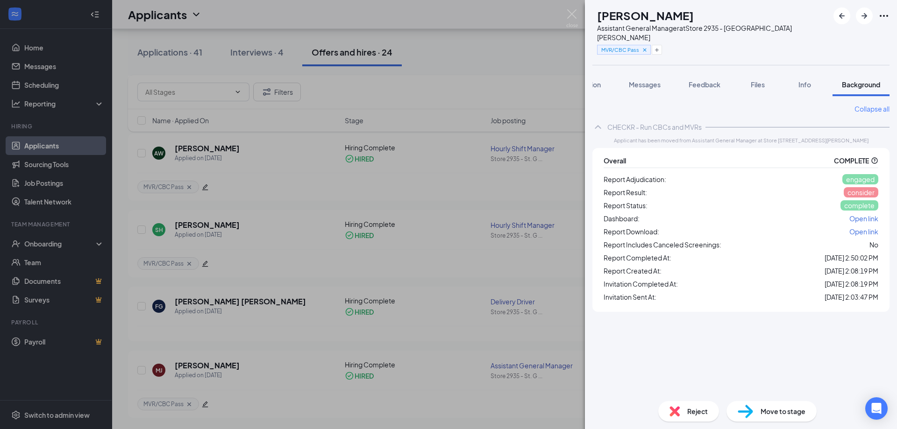
click at [872, 228] on span "Open link" at bounding box center [864, 232] width 29 height 8
click at [571, 10] on img at bounding box center [572, 18] width 12 height 18
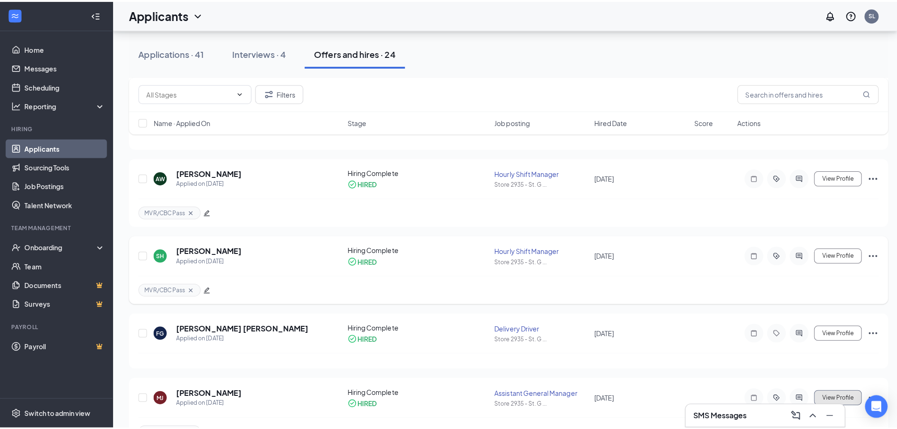
scroll to position [1398, 0]
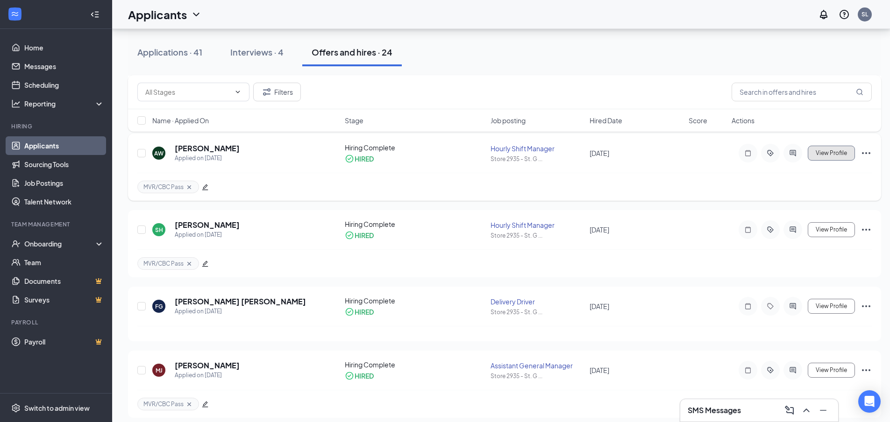
click at [820, 158] on button "View Profile" at bounding box center [831, 153] width 47 height 15
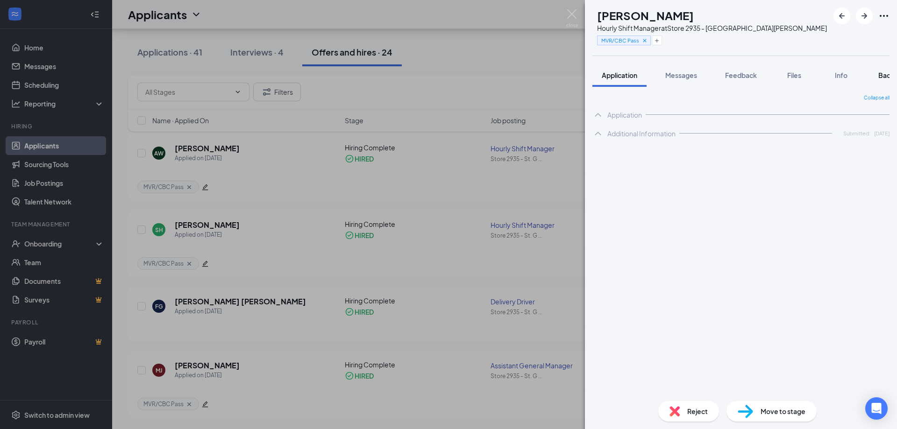
click at [886, 75] on span "Background" at bounding box center [898, 75] width 38 height 8
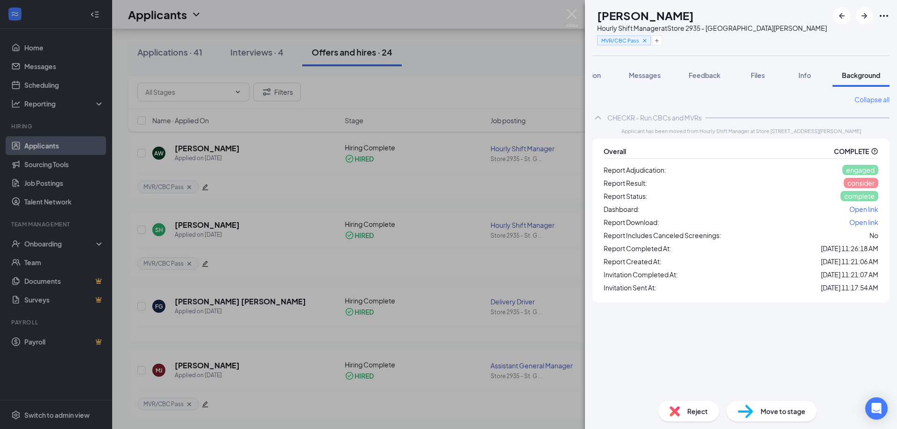
click at [860, 226] on span "Open link" at bounding box center [864, 222] width 29 height 8
click at [574, 14] on img at bounding box center [572, 18] width 12 height 18
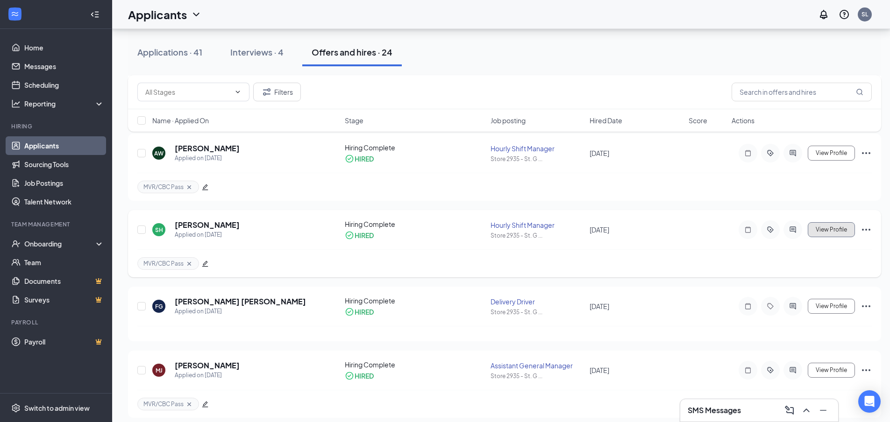
click at [846, 230] on span "View Profile" at bounding box center [831, 230] width 31 height 7
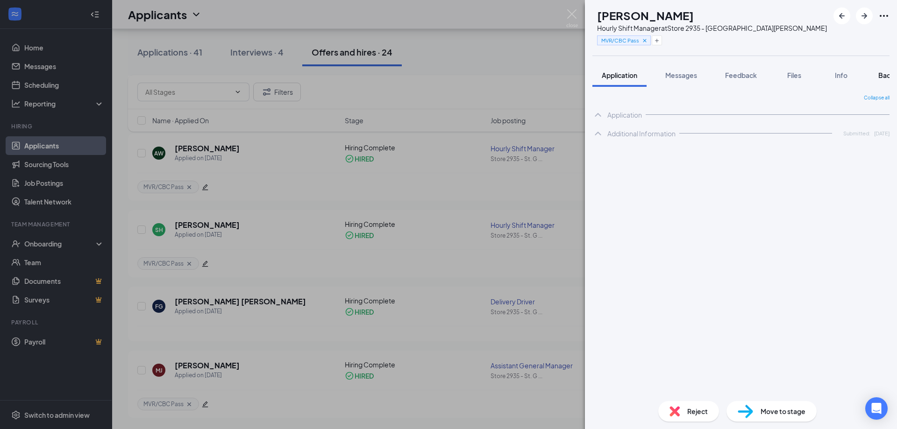
click at [883, 74] on span "Background" at bounding box center [898, 75] width 38 height 8
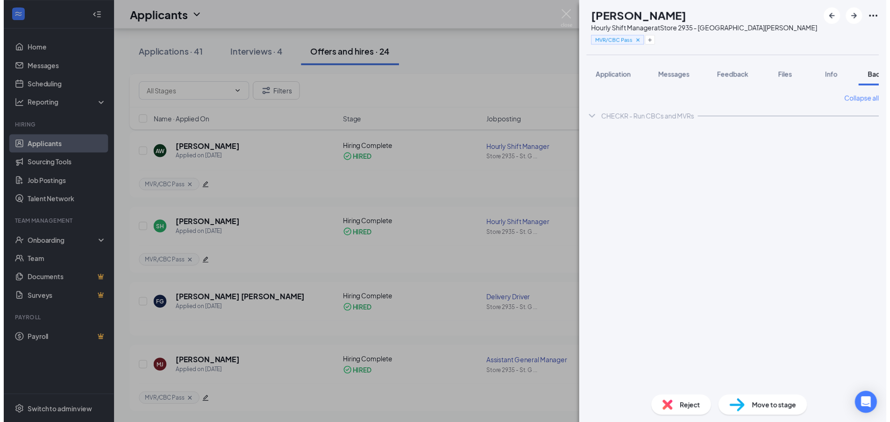
scroll to position [0, 38]
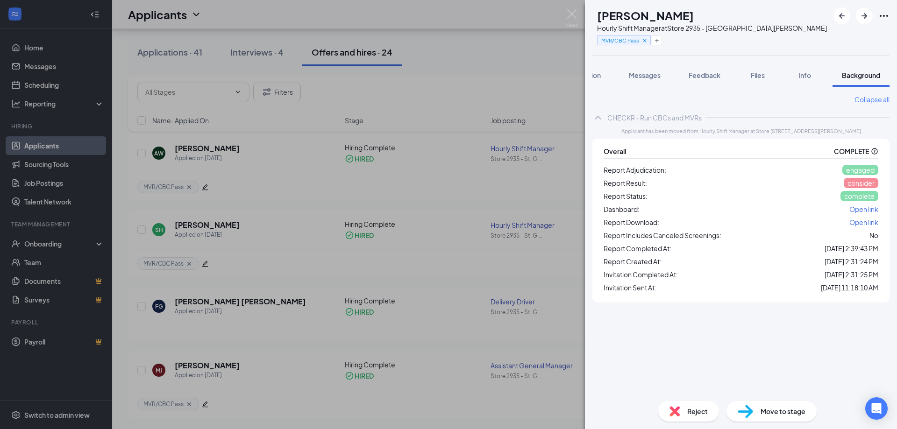
click at [868, 221] on span "Open link" at bounding box center [864, 222] width 29 height 8
click at [572, 12] on img at bounding box center [572, 18] width 12 height 18
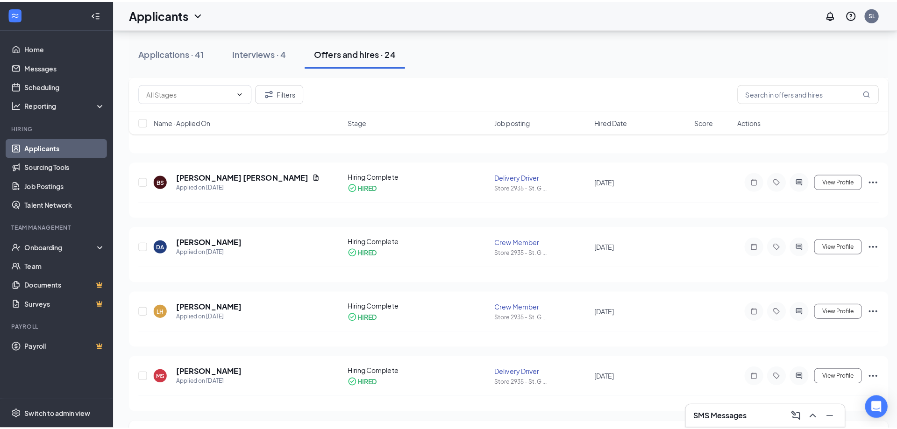
scroll to position [984, 0]
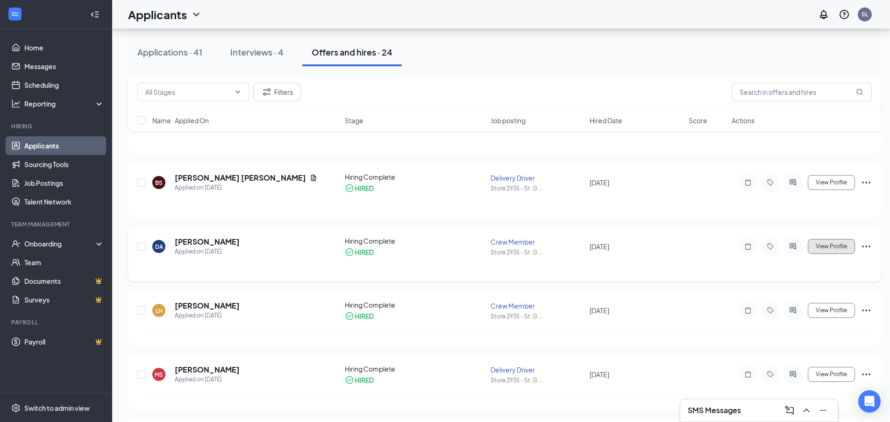
click at [829, 248] on span "View Profile" at bounding box center [831, 246] width 31 height 7
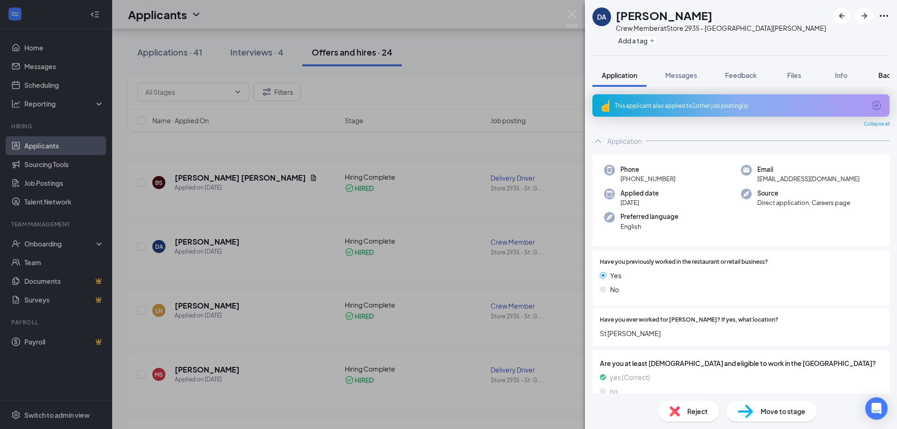
click at [884, 71] on span "Background" at bounding box center [898, 75] width 38 height 8
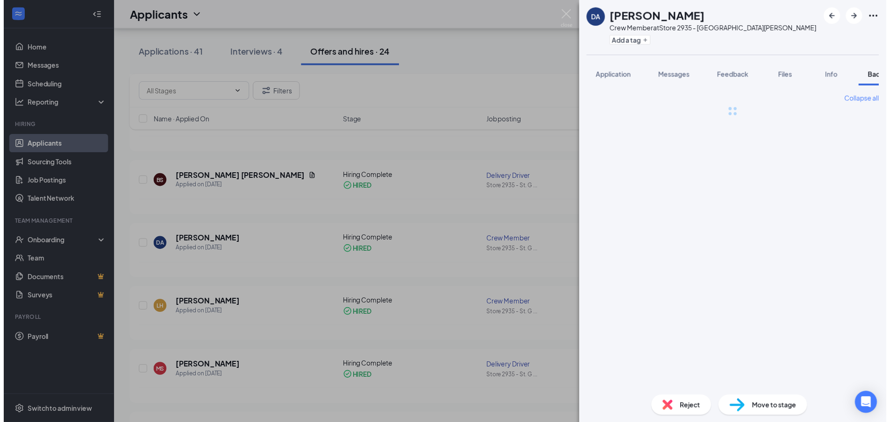
scroll to position [0, 38]
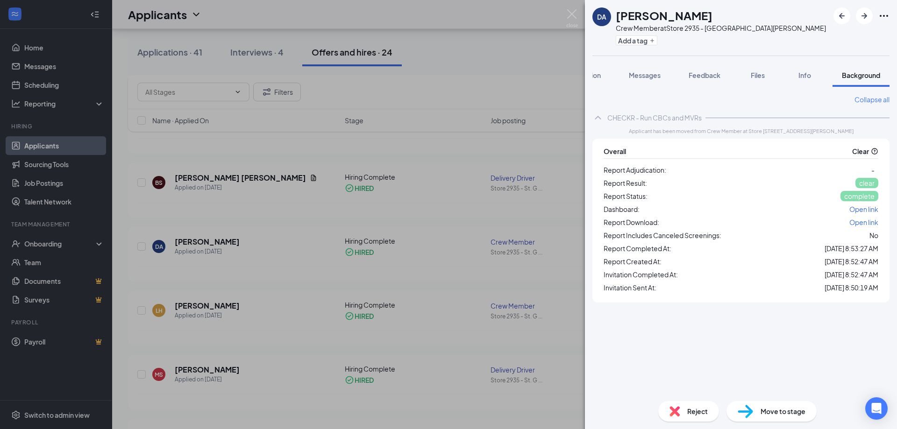
click at [858, 223] on span "Open link" at bounding box center [864, 222] width 29 height 8
click at [575, 10] on img at bounding box center [572, 18] width 12 height 18
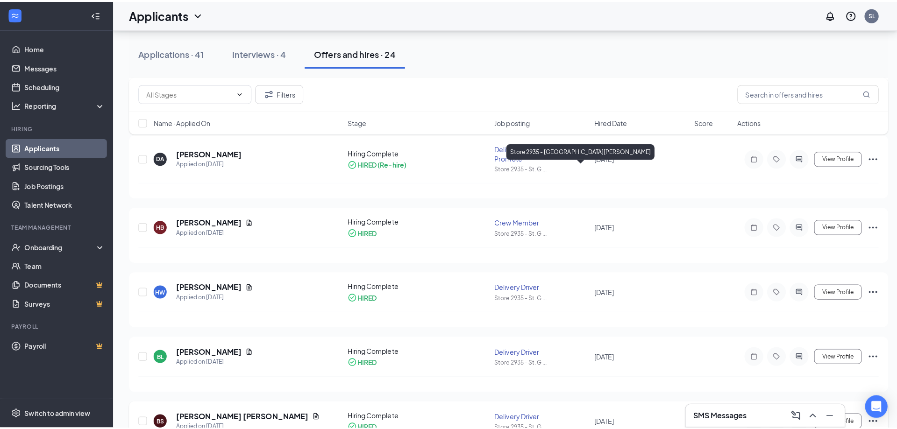
scroll to position [704, 0]
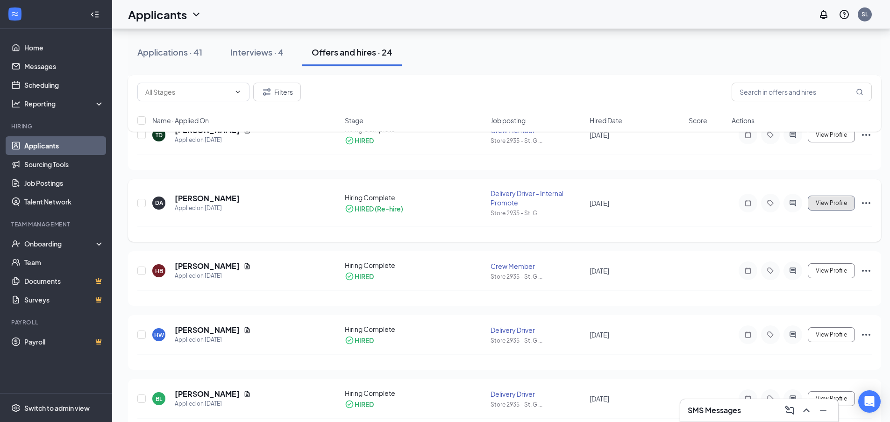
click at [825, 205] on span "View Profile" at bounding box center [831, 203] width 31 height 7
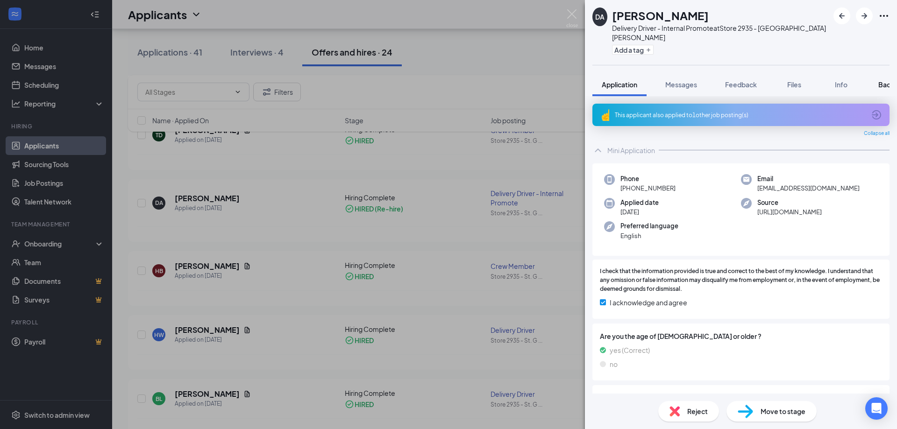
click at [887, 80] on span "Background" at bounding box center [898, 84] width 38 height 8
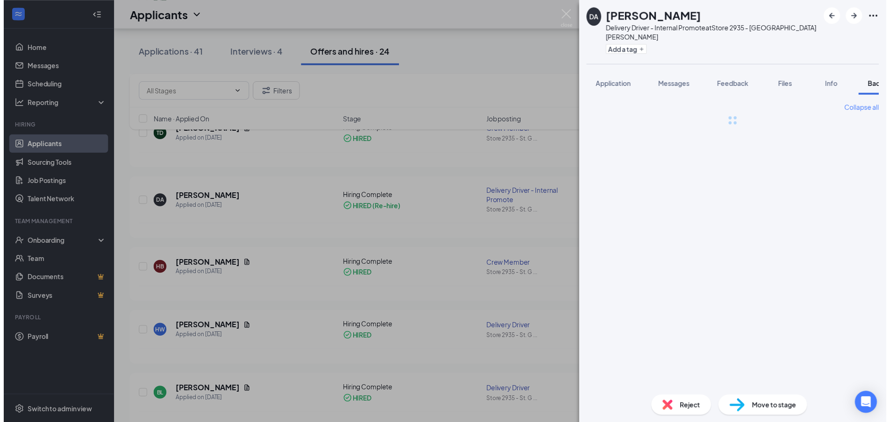
scroll to position [0, 38]
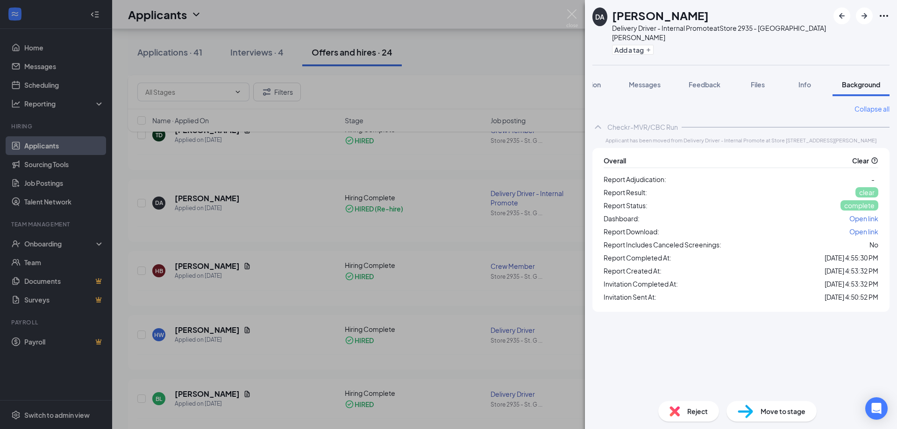
click at [854, 228] on span "Open link" at bounding box center [864, 232] width 29 height 8
click at [572, 12] on img at bounding box center [572, 18] width 12 height 18
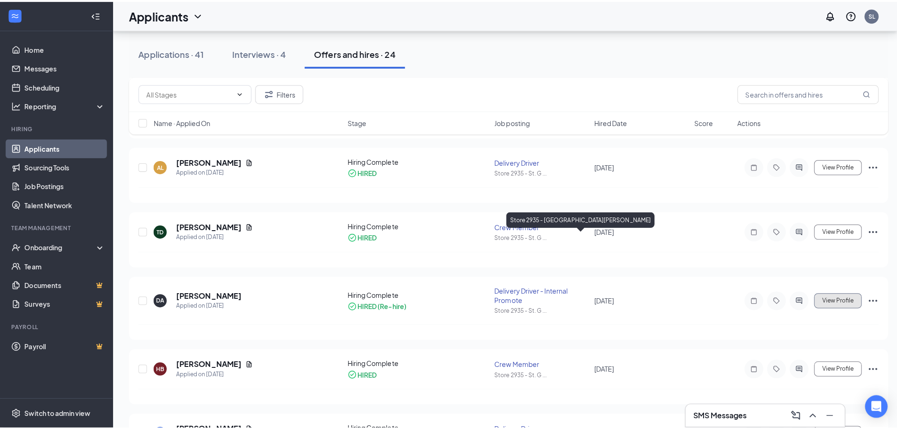
scroll to position [564, 0]
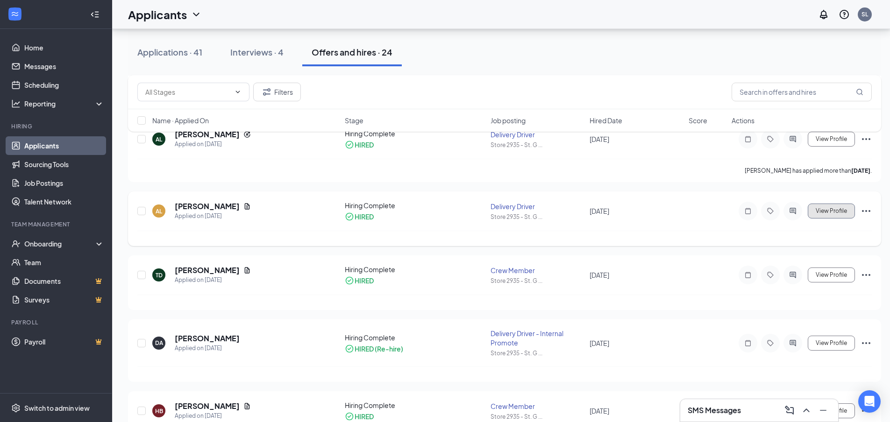
click at [835, 205] on button "View Profile" at bounding box center [831, 211] width 47 height 15
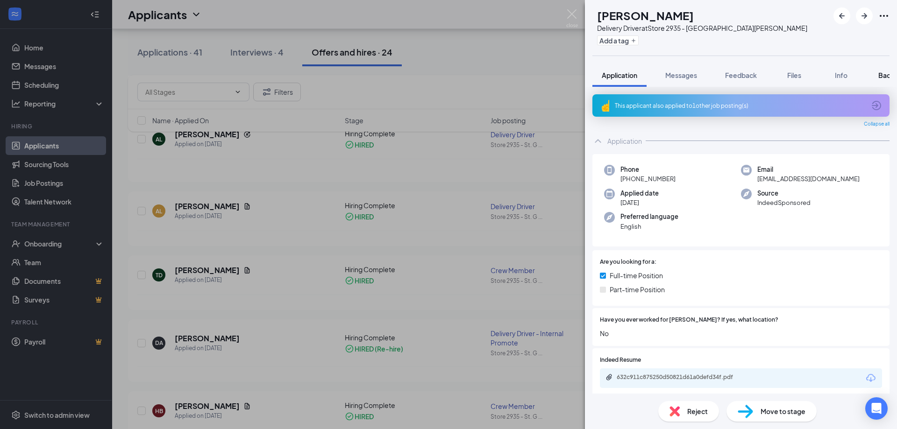
click at [880, 74] on span "Background" at bounding box center [898, 75] width 38 height 8
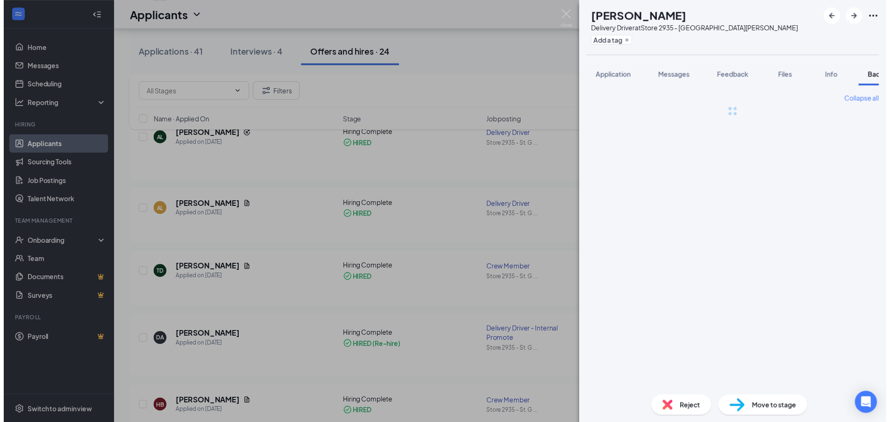
scroll to position [0, 38]
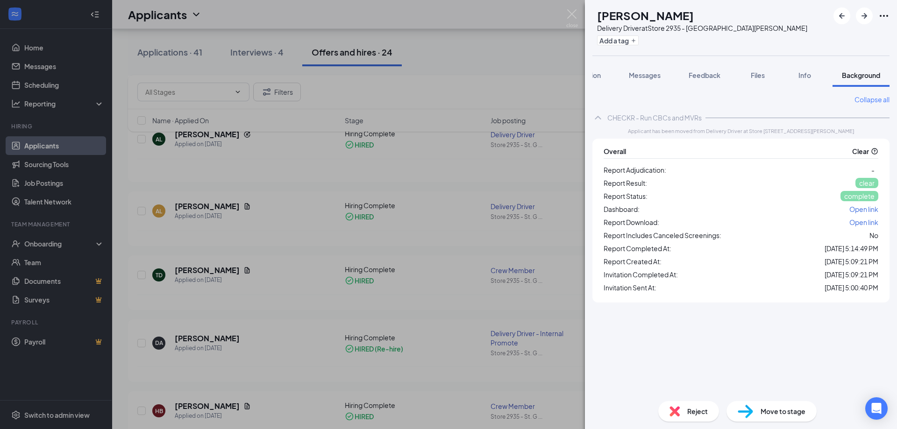
click at [870, 221] on span "Open link" at bounding box center [864, 222] width 29 height 8
click at [567, 10] on img at bounding box center [572, 18] width 12 height 18
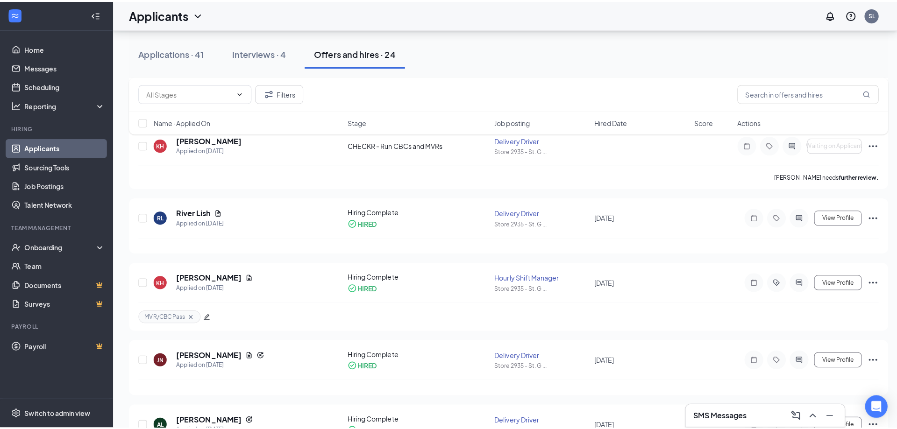
scroll to position [236, 0]
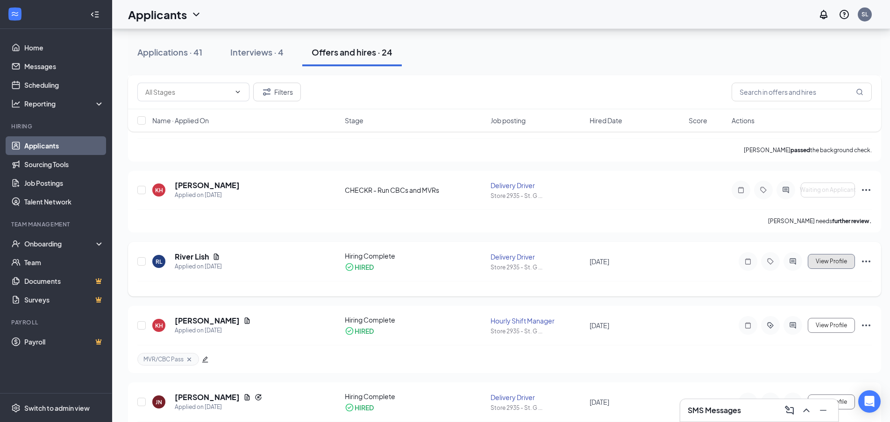
click at [828, 259] on span "View Profile" at bounding box center [831, 261] width 31 height 7
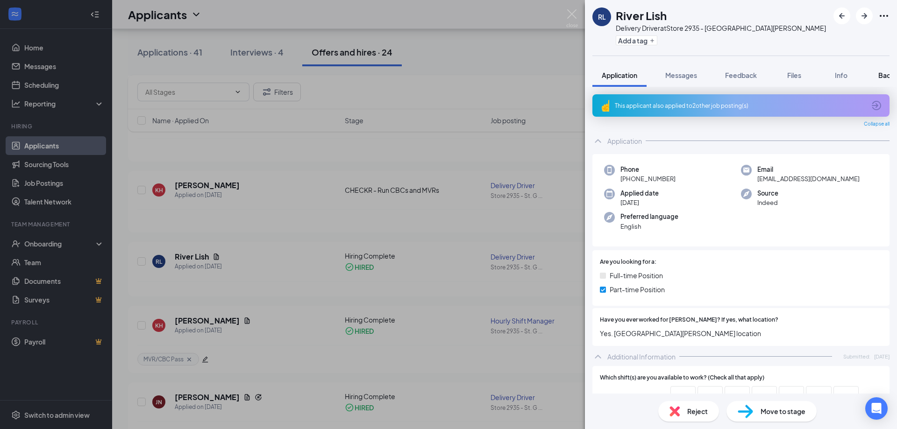
click at [886, 77] on span "Background" at bounding box center [898, 75] width 38 height 8
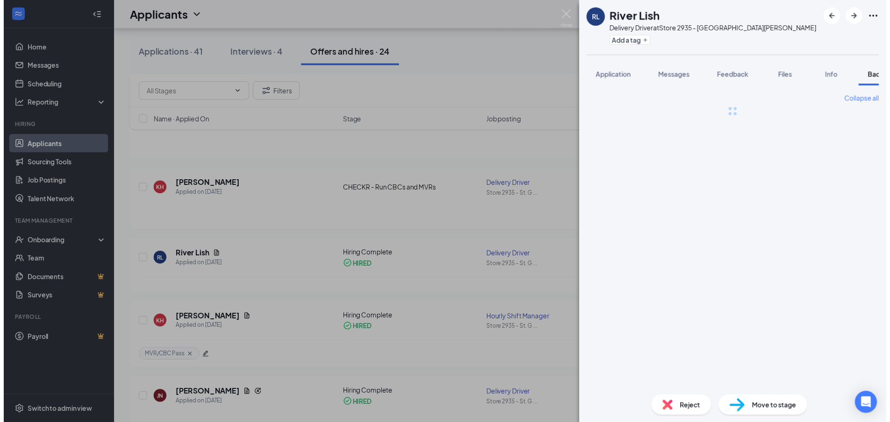
scroll to position [0, 38]
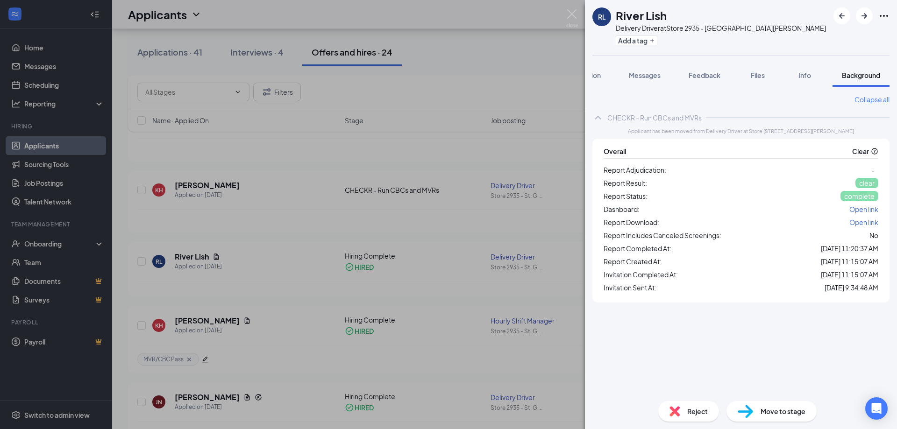
click at [864, 218] on span "Open link" at bounding box center [864, 222] width 29 height 8
click at [576, 10] on img at bounding box center [572, 18] width 12 height 18
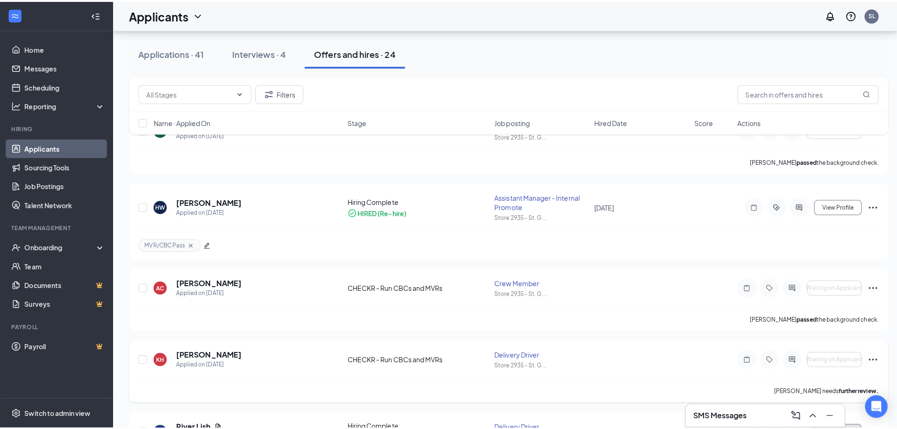
scroll to position [50, 0]
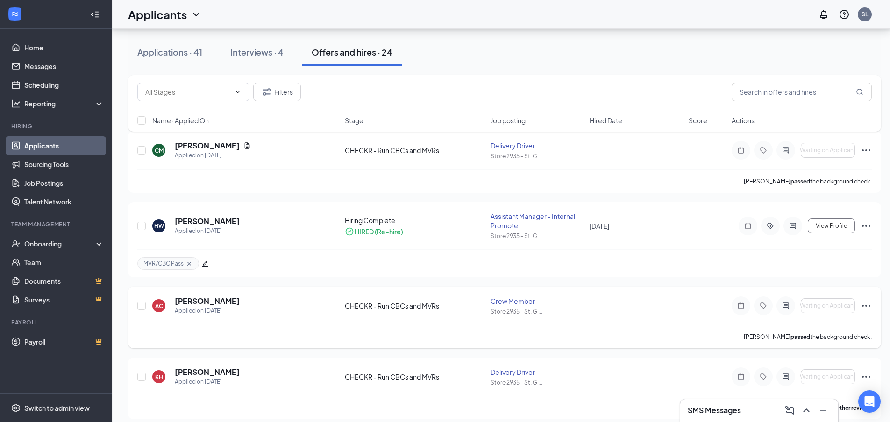
click at [863, 307] on icon "Ellipses" at bounding box center [866, 306] width 8 height 2
click at [697, 290] on div "AC [PERSON_NAME] Applied on [DATE] CHECKR - Run CBCs and MVRs Crew Member Store…" at bounding box center [504, 318] width 753 height 62
click at [195, 303] on h5 "[PERSON_NAME]" at bounding box center [207, 301] width 65 height 10
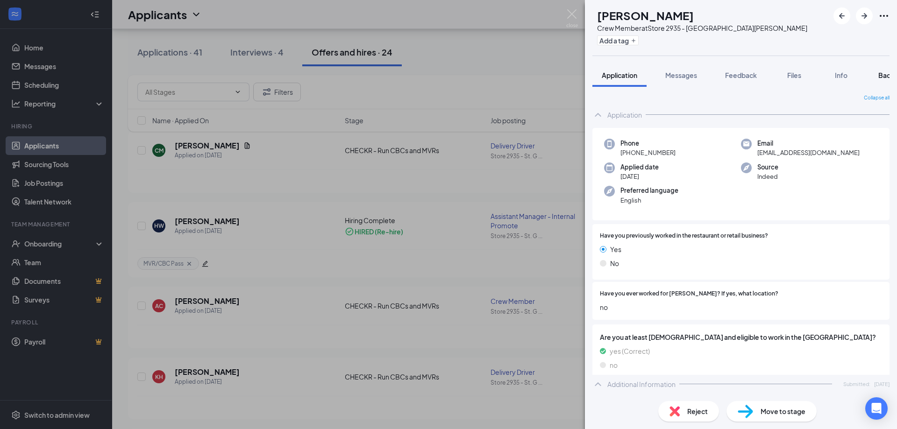
click at [884, 78] on span "Background" at bounding box center [898, 75] width 38 height 8
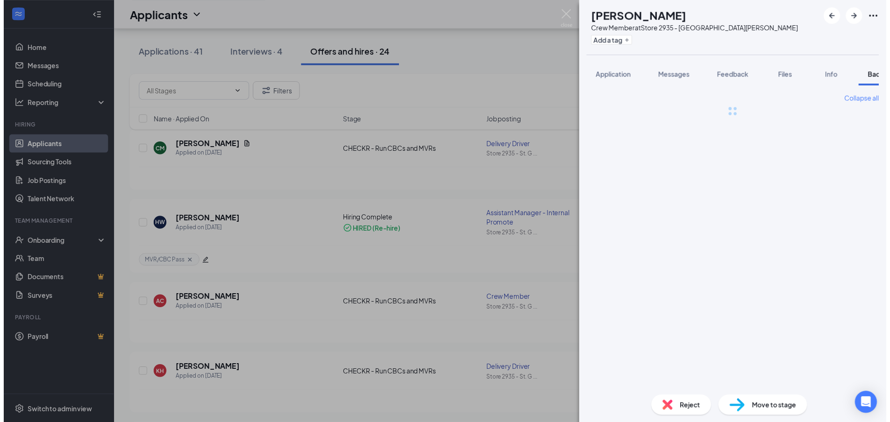
scroll to position [0, 38]
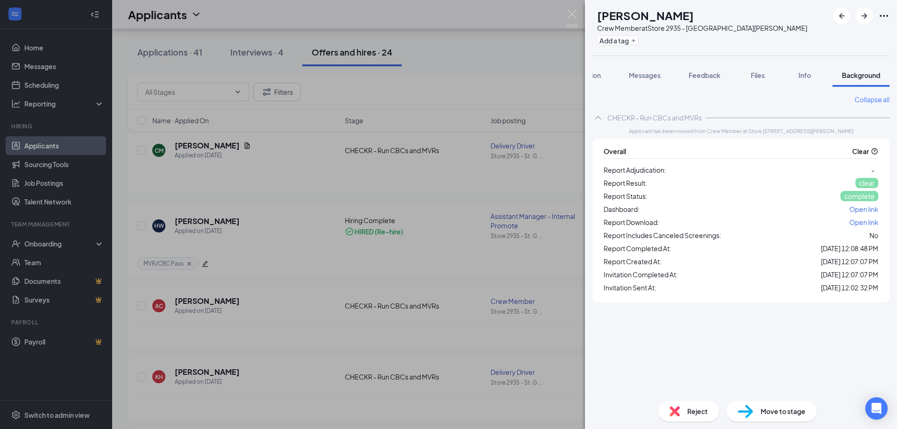
click at [863, 219] on span "Open link" at bounding box center [864, 222] width 29 height 8
click at [571, 14] on img at bounding box center [572, 18] width 12 height 18
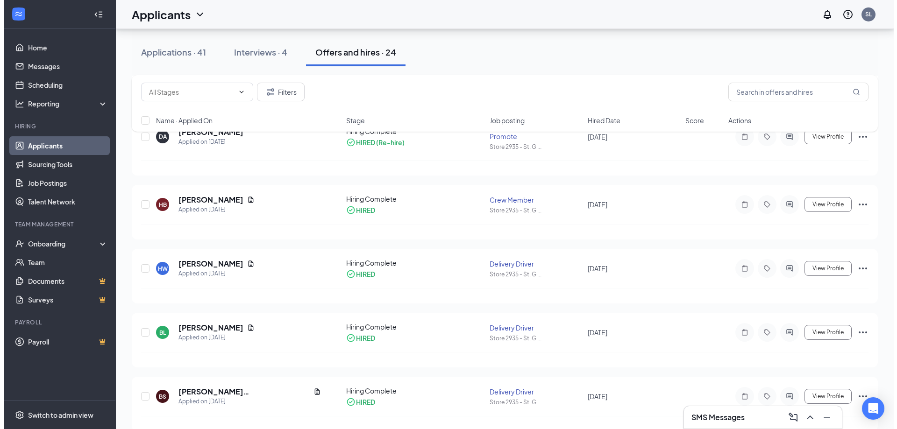
scroll to position [794, 0]
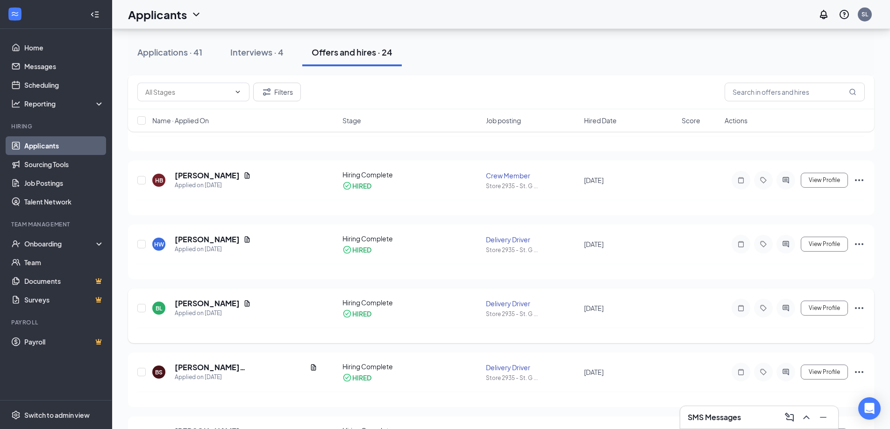
click at [855, 310] on icon "Ellipses" at bounding box center [859, 308] width 11 height 11
drag, startPoint x: 680, startPoint y: 306, endPoint x: 676, endPoint y: 305, distance: 4.9
click at [679, 306] on div "[PERSON_NAME] Applied on [DATE] Hiring Complete HIRED Delivery Driver Store 293…" at bounding box center [501, 313] width 728 height 30
click at [820, 306] on span "View Profile" at bounding box center [824, 308] width 31 height 7
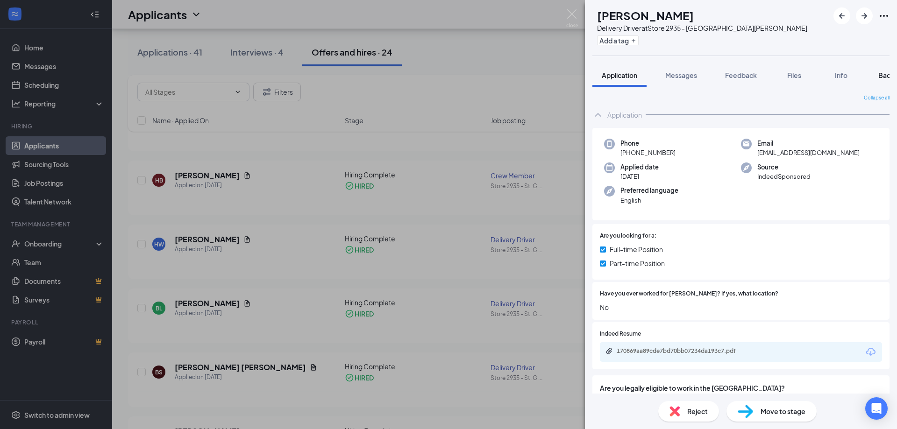
click at [880, 76] on span "Background" at bounding box center [898, 75] width 38 height 8
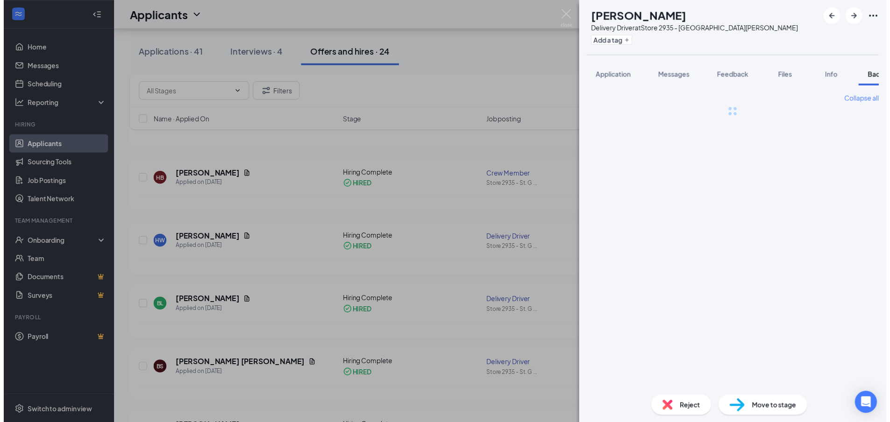
scroll to position [0, 38]
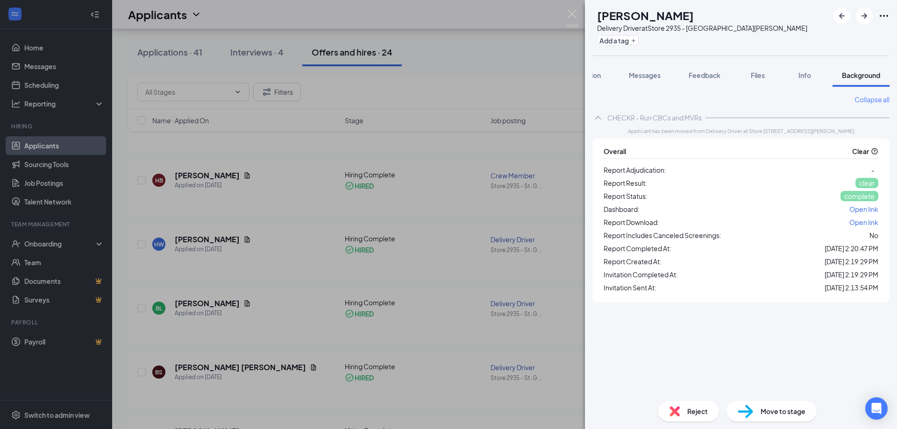
click at [859, 224] on span "Open link" at bounding box center [864, 222] width 29 height 8
click at [575, 16] on img at bounding box center [572, 18] width 12 height 18
